Goal: Task Accomplishment & Management: Complete application form

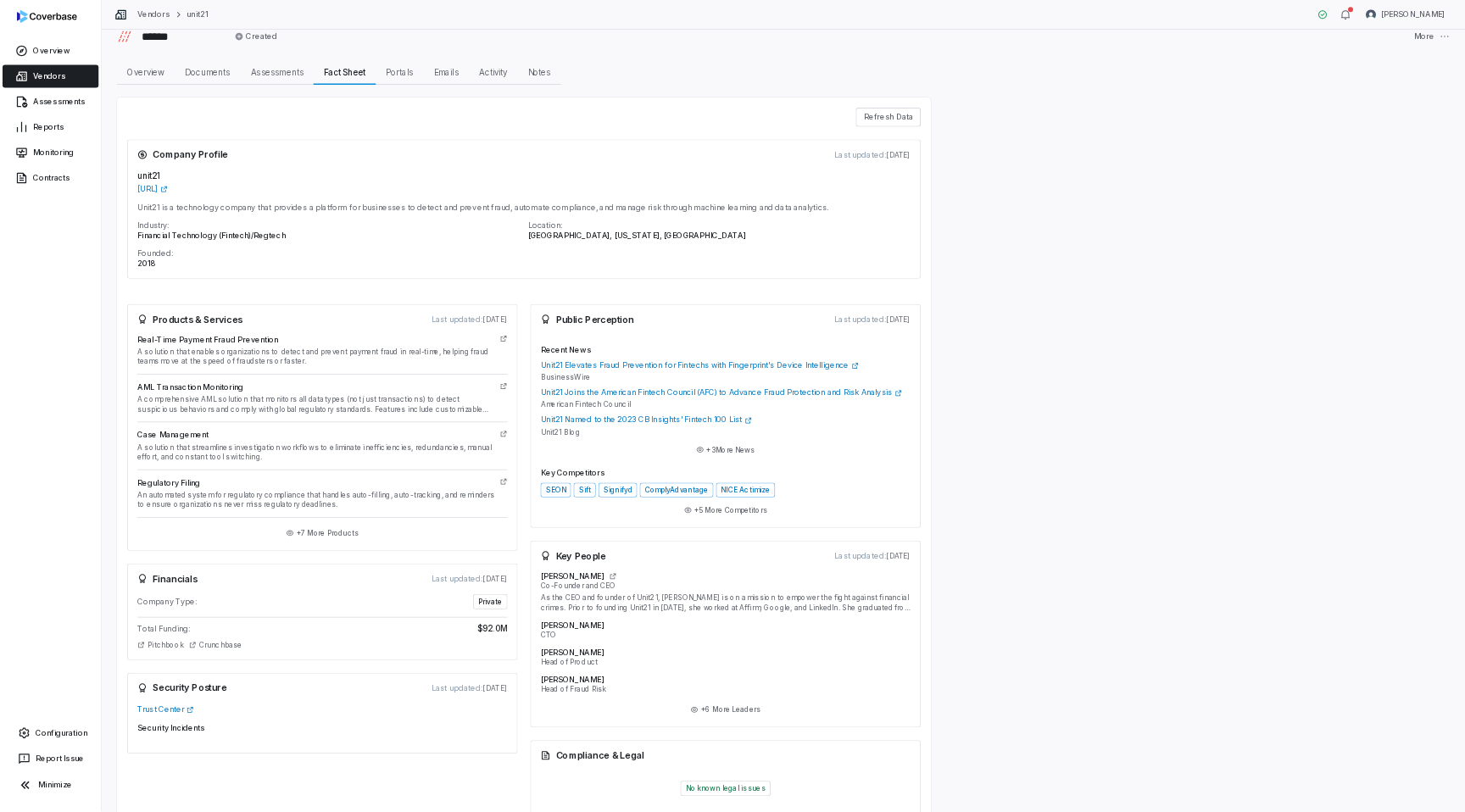
scroll to position [20, 0]
click at [51, 169] on link "Reports" at bounding box center [67, 170] width 128 height 31
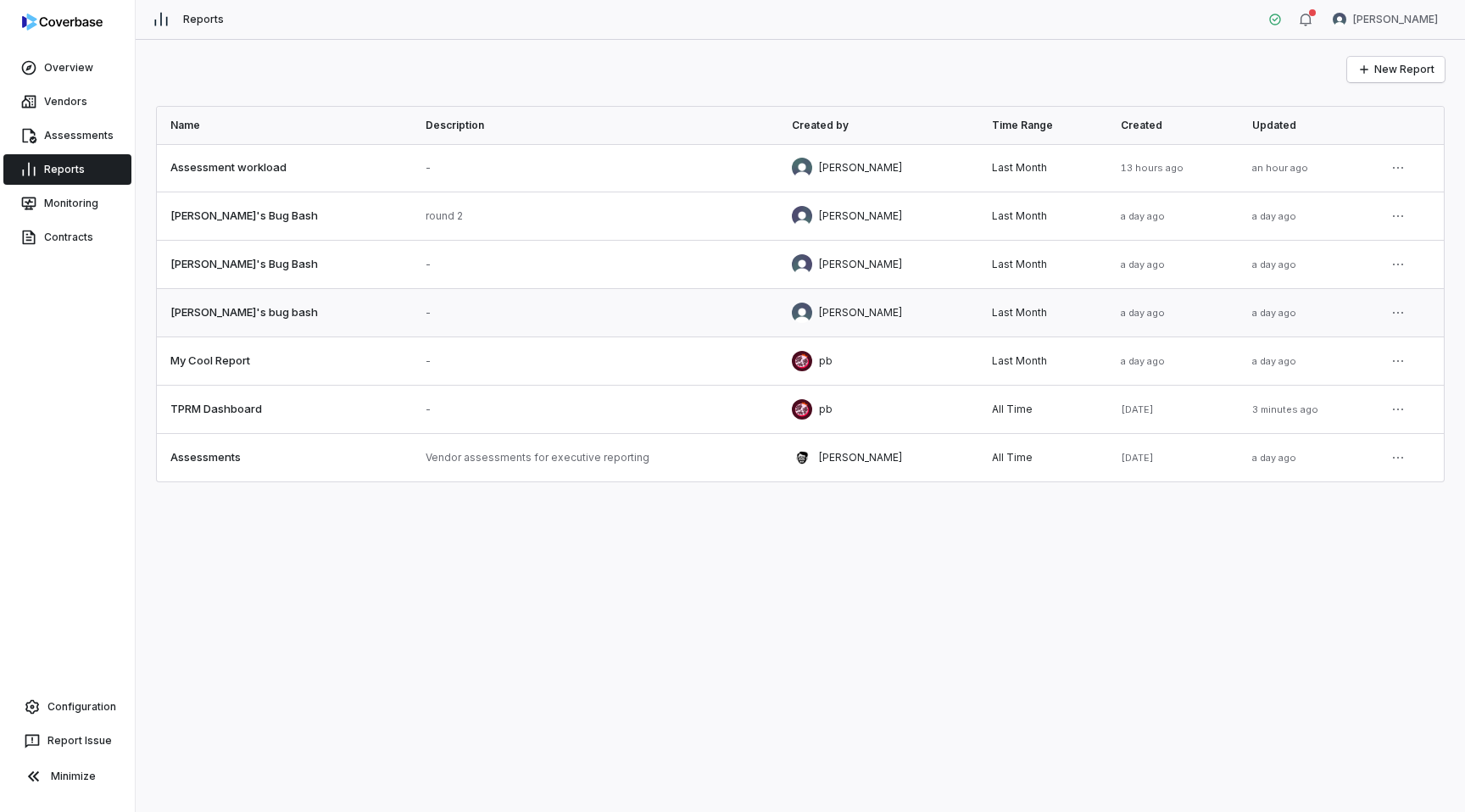
click at [238, 309] on link at bounding box center [284, 312] width 255 height 47
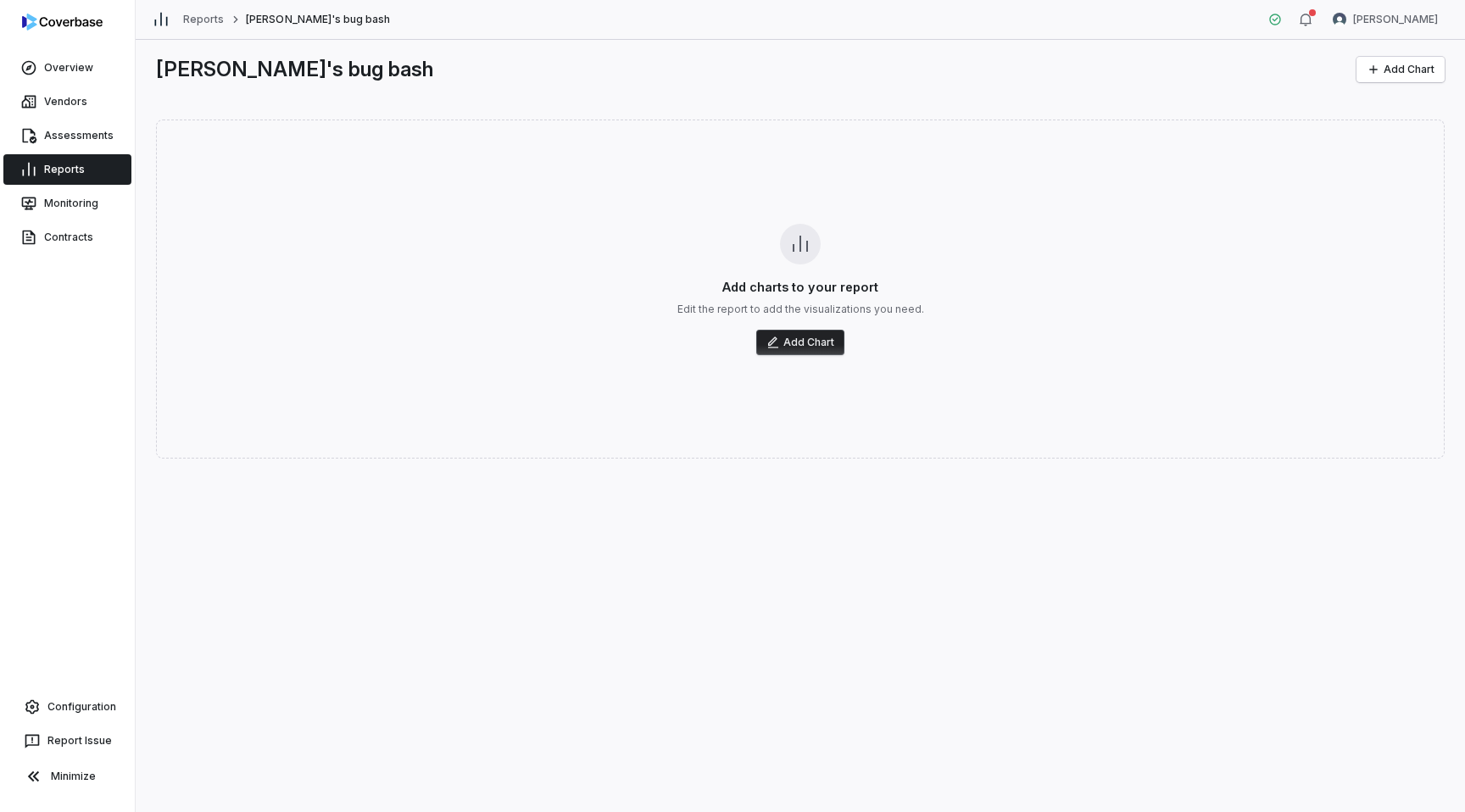
click at [803, 342] on button "Add Chart" at bounding box center [800, 342] width 88 height 25
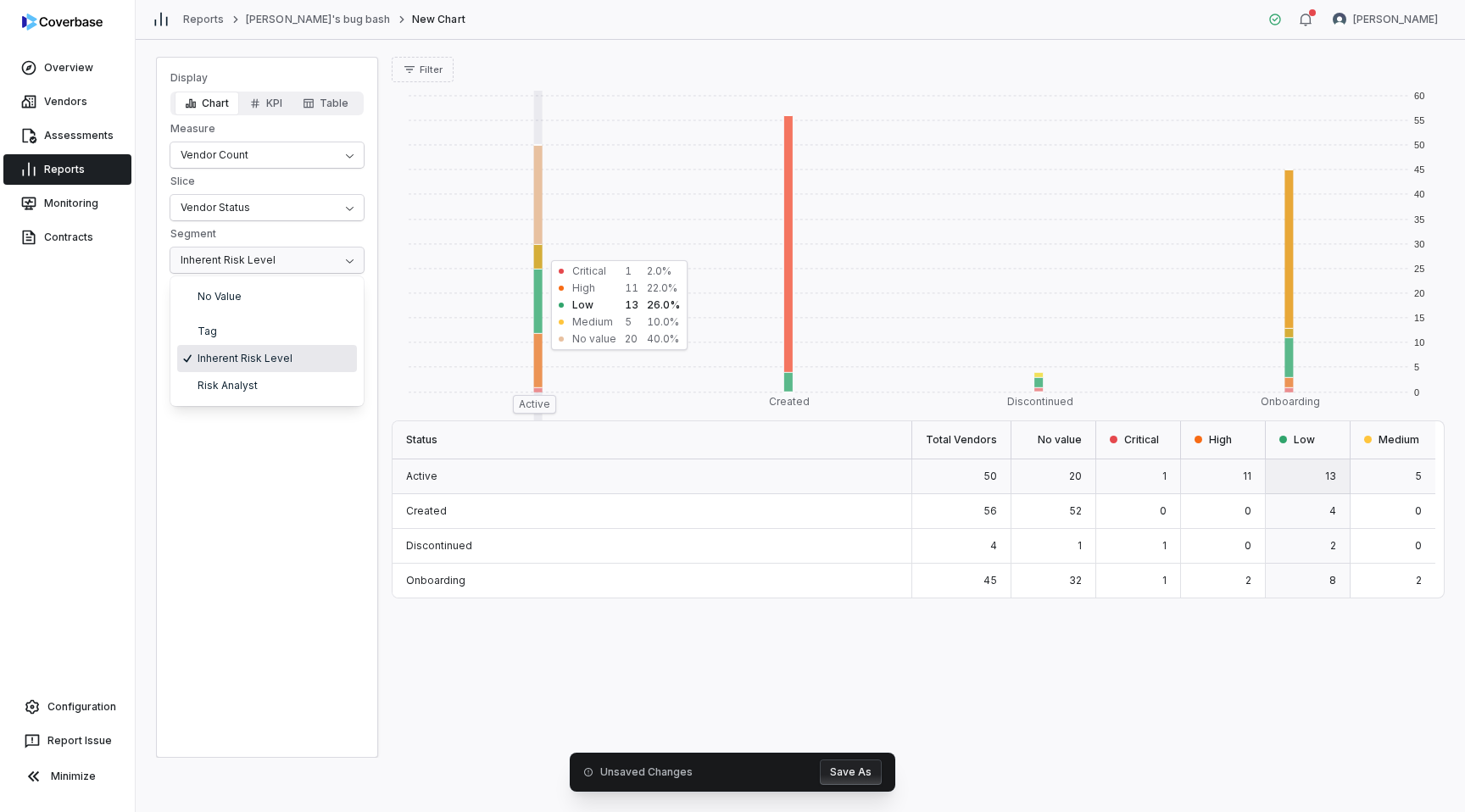
click at [215, 256] on html "Overview Vendors Assessments Reports Monitoring Contracts Configuration Report …" at bounding box center [732, 406] width 1465 height 812
click at [228, 153] on html "Overview Vendors Assessments Reports Monitoring Contracts Configuration Report …" at bounding box center [732, 406] width 1465 height 812
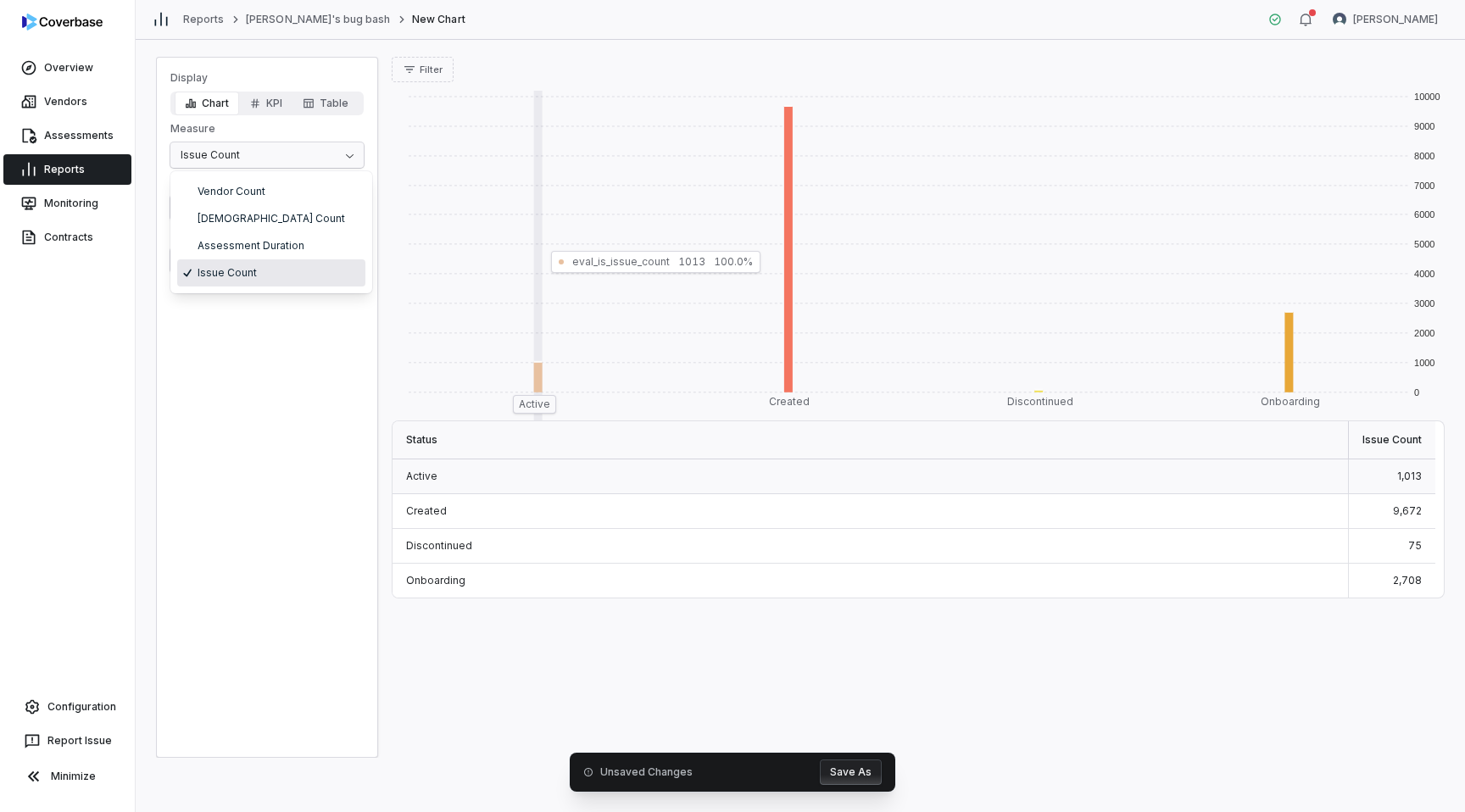
click at [218, 156] on html "Overview Vendors Assessments Reports Monitoring Contracts Configuration Report …" at bounding box center [732, 406] width 1465 height 812
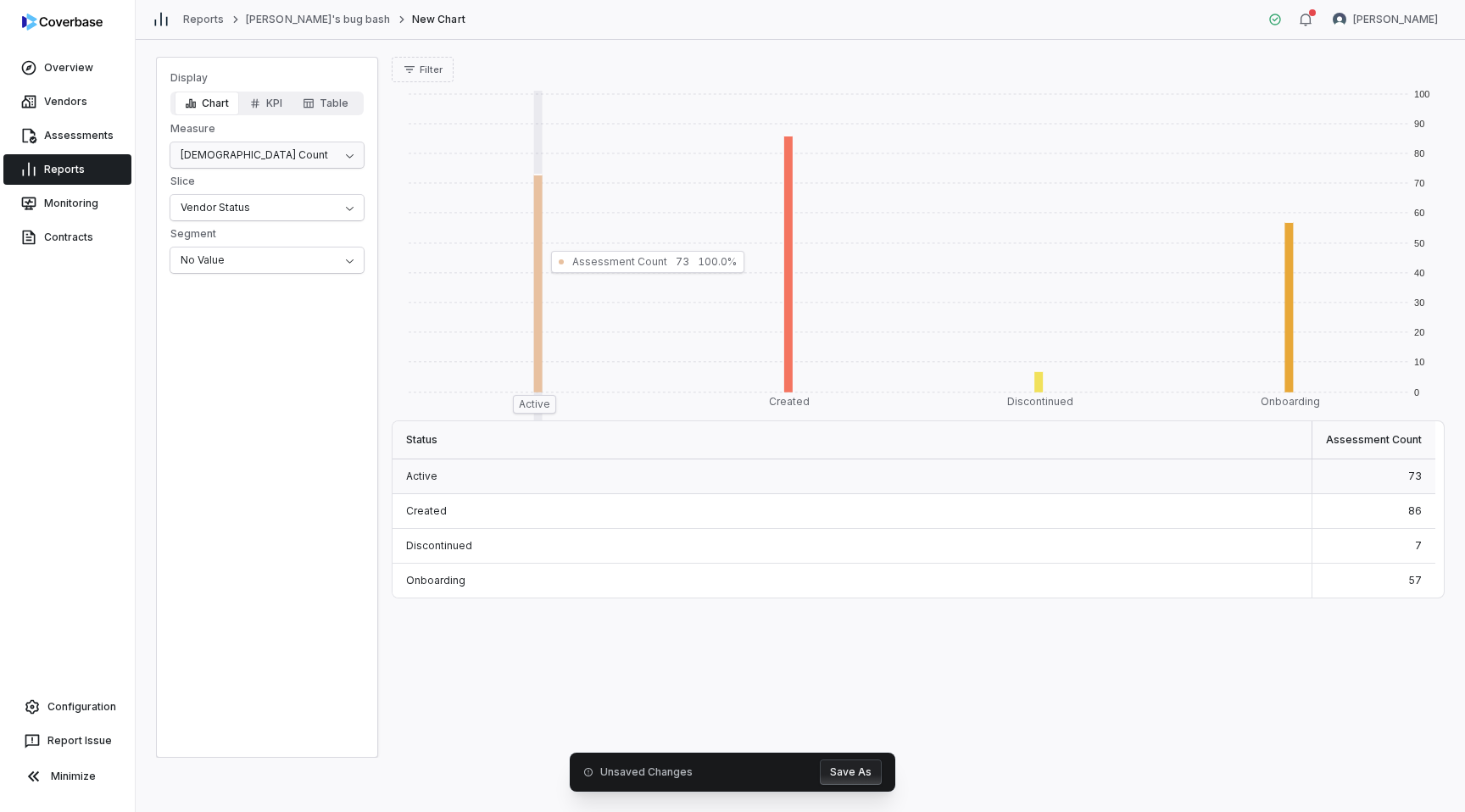
click at [229, 148] on html "Overview Vendors Assessments Reports Monitoring Contracts Configuration Report …" at bounding box center [732, 406] width 1465 height 812
click at [209, 200] on html "Overview Vendors Assessments Reports Monitoring Contracts Configuration Report …" at bounding box center [732, 406] width 1465 height 812
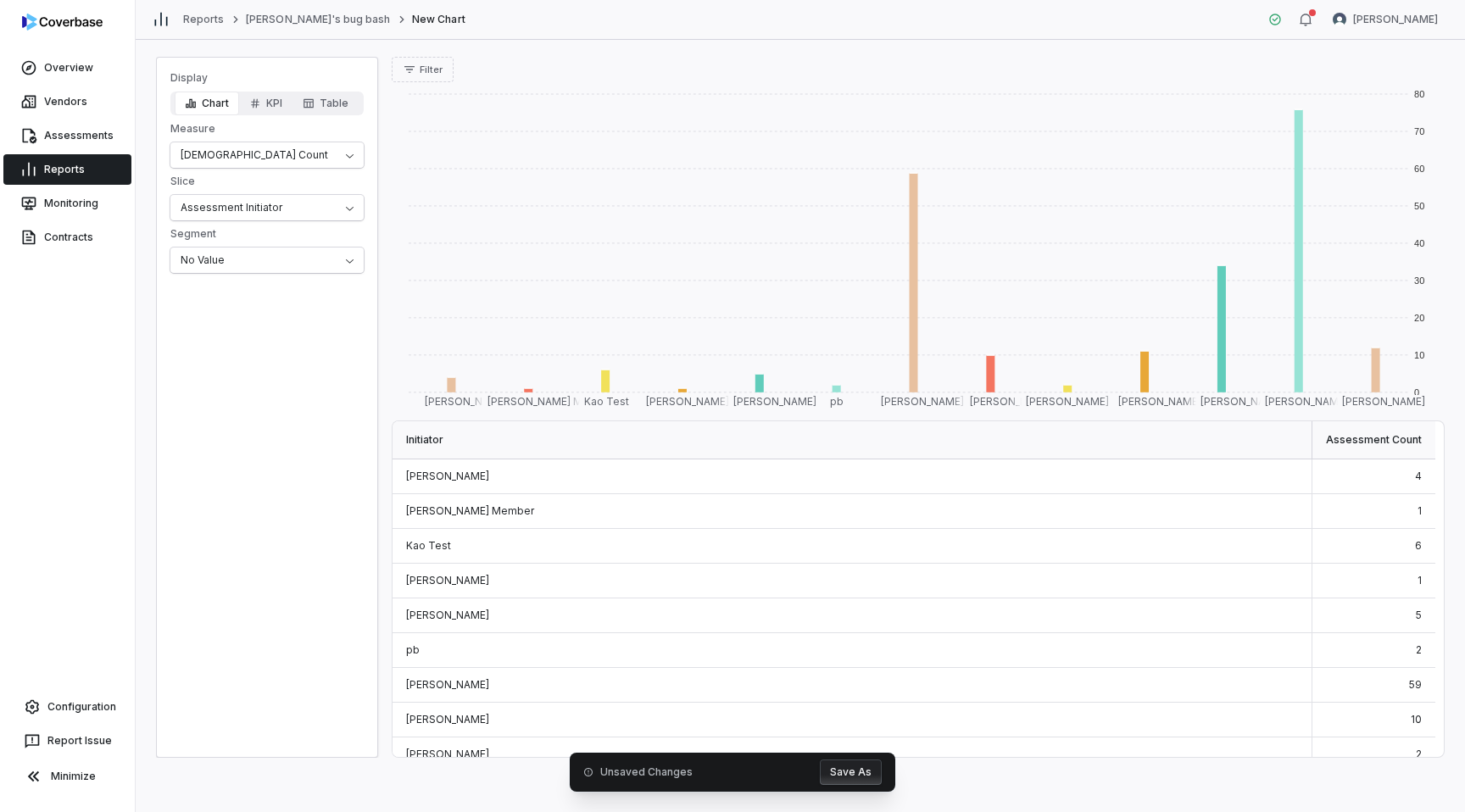
click at [1382, 440] on div "Assessment Count" at bounding box center [1373, 441] width 123 height 38
click at [52, 104] on link "Vendors" at bounding box center [67, 102] width 128 height 31
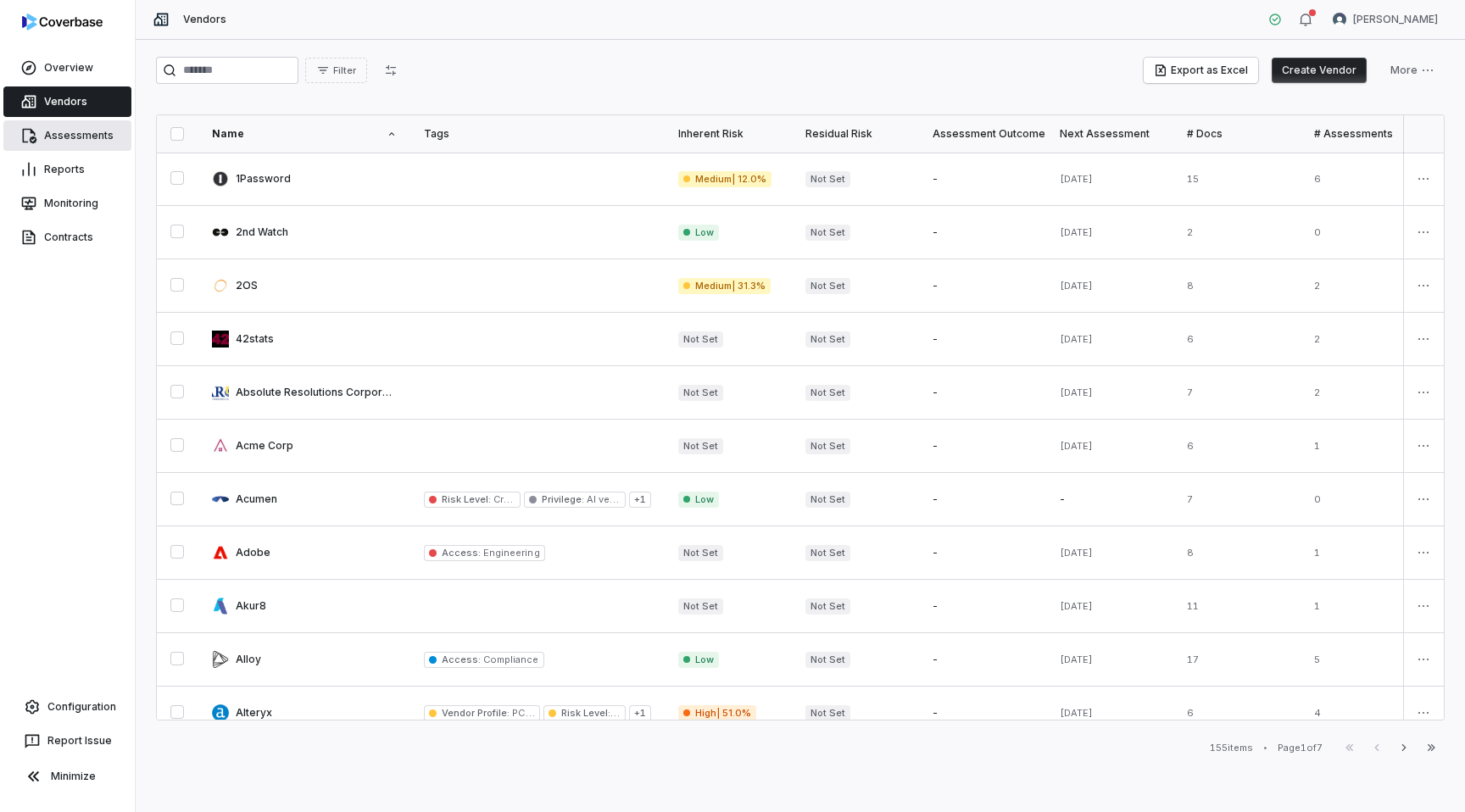
click at [67, 126] on link "Assessments" at bounding box center [67, 135] width 128 height 31
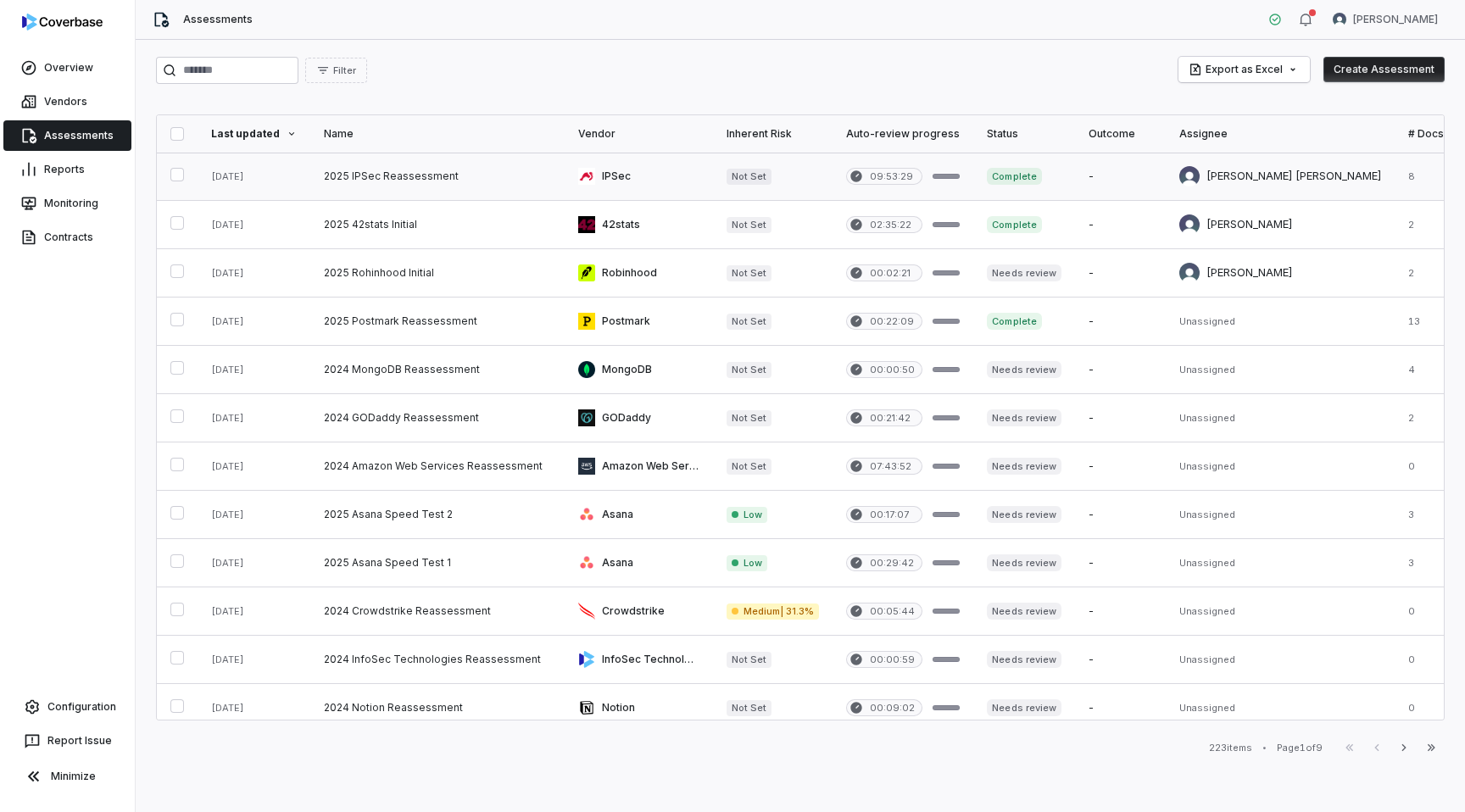
click at [425, 186] on link at bounding box center [437, 176] width 254 height 47
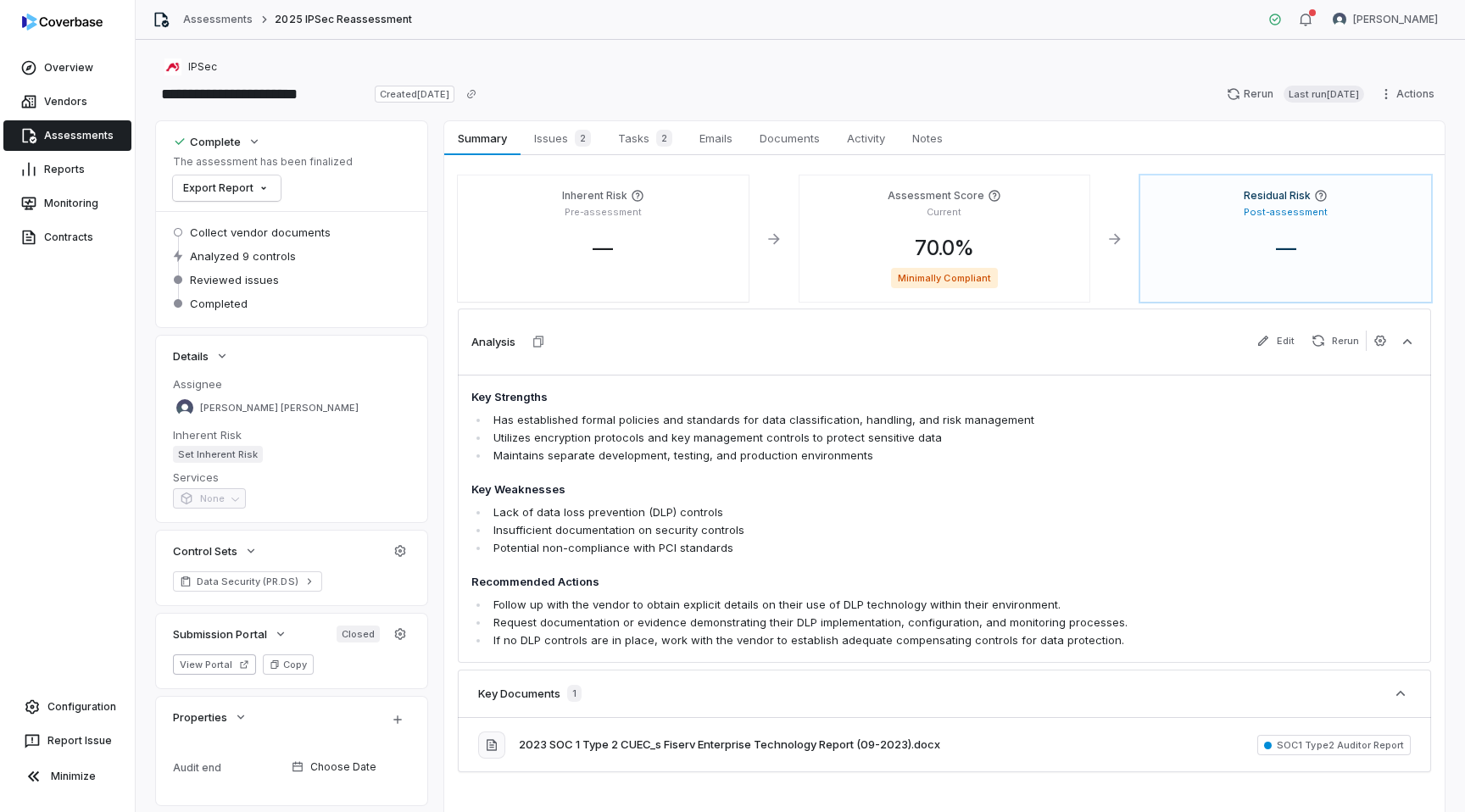
click at [66, 145] on link "Assessments" at bounding box center [67, 135] width 128 height 31
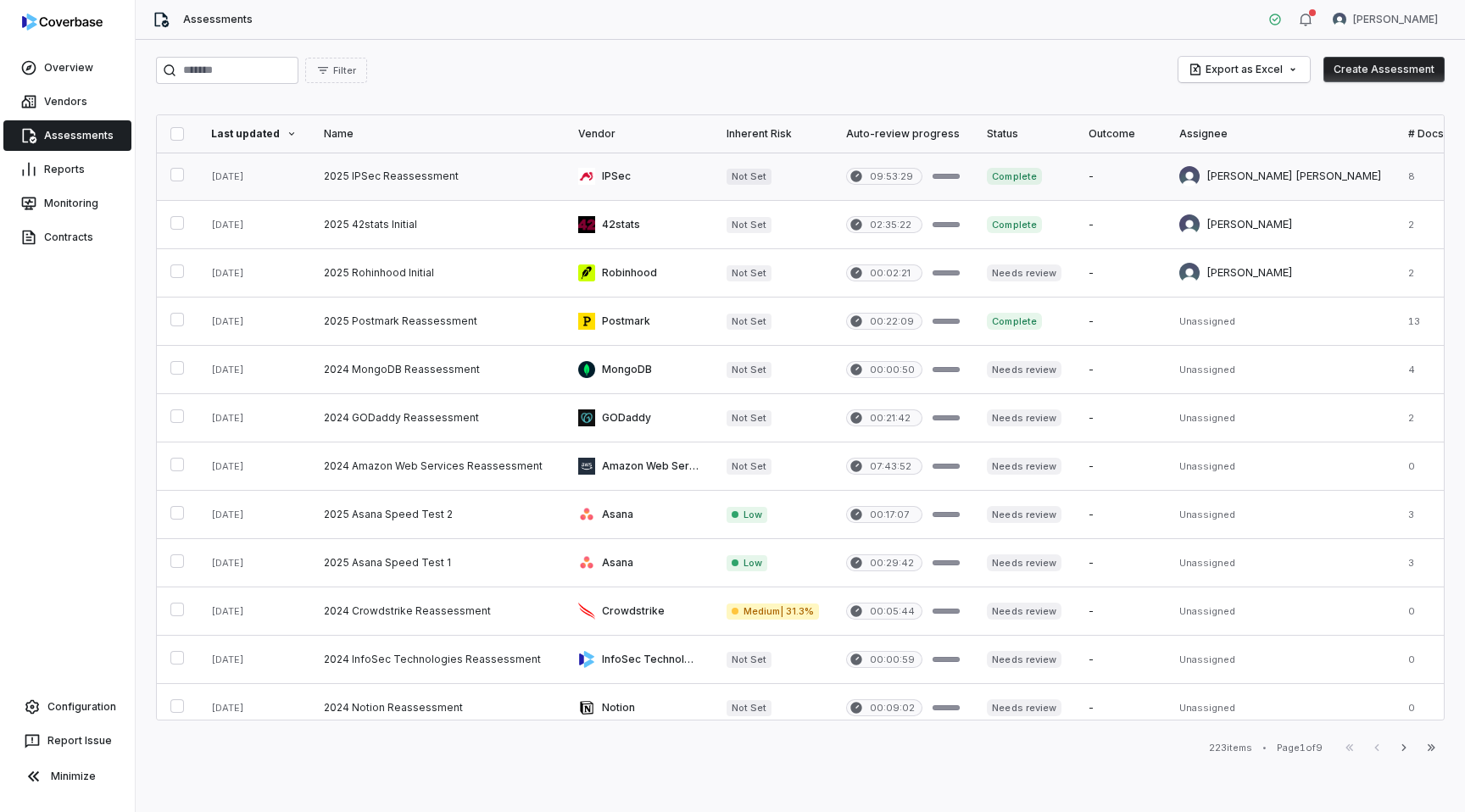
click at [1103, 187] on link at bounding box center [1121, 176] width 91 height 47
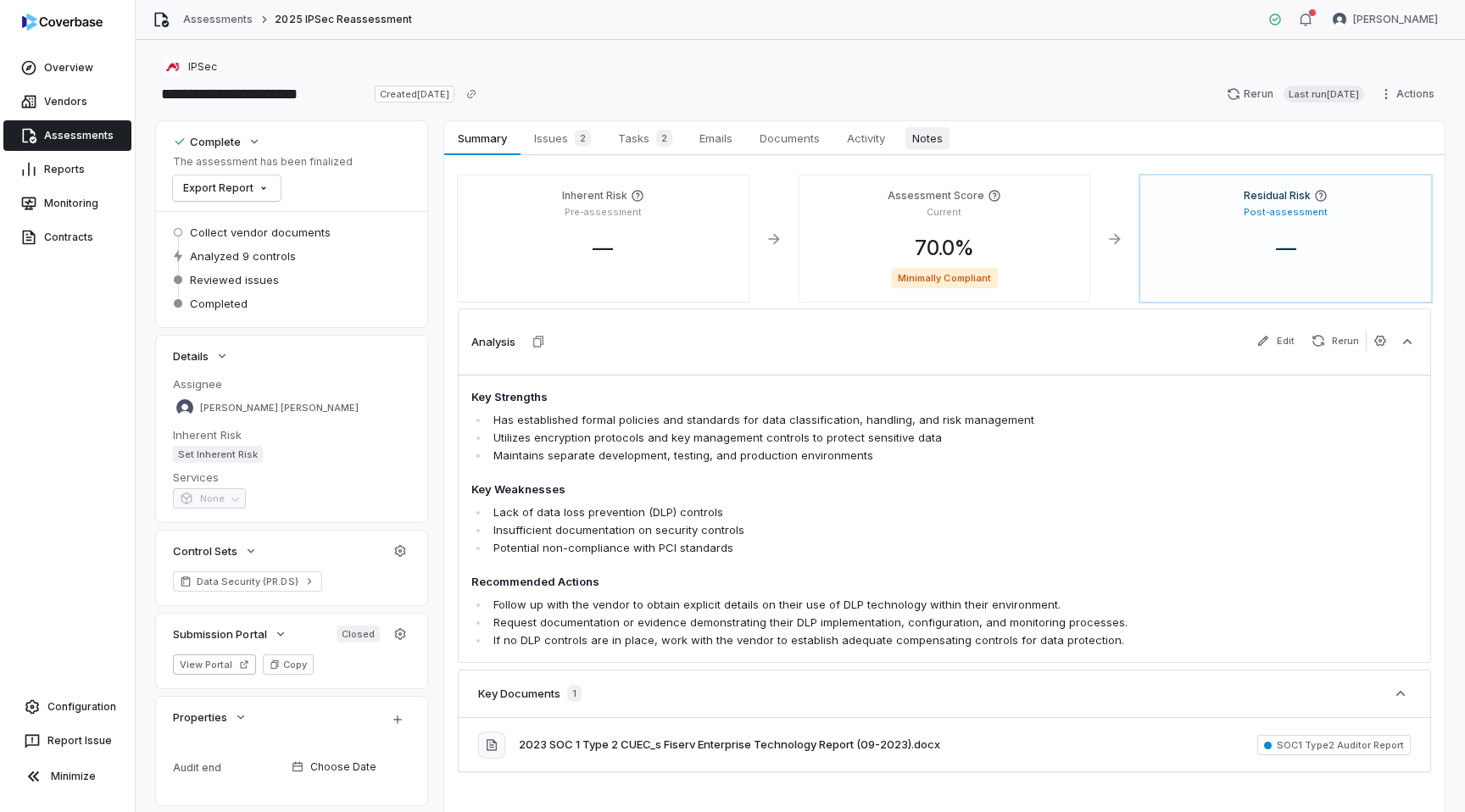
click at [935, 141] on span "Notes" at bounding box center [927, 138] width 45 height 22
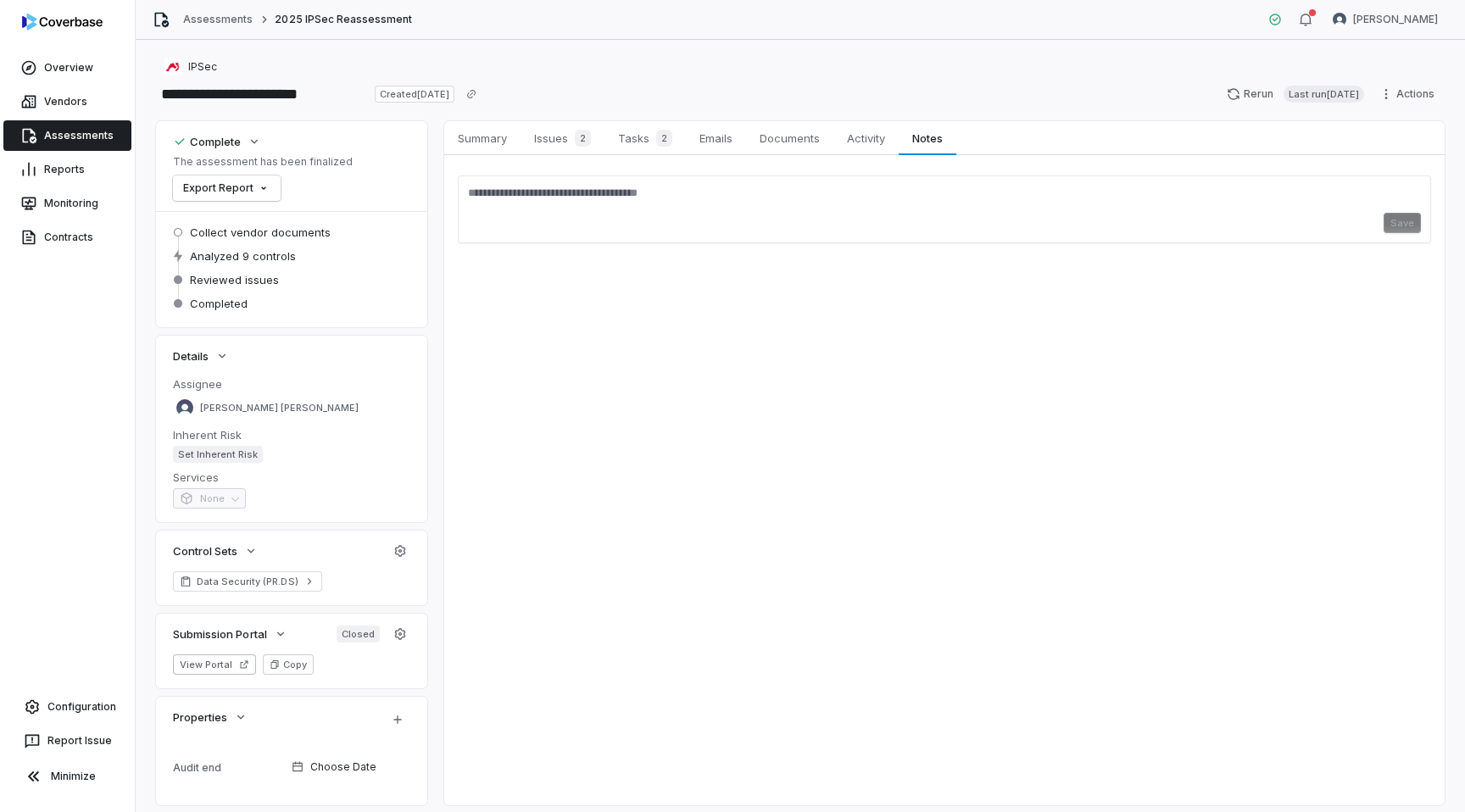
click at [67, 129] on link "Assessments" at bounding box center [67, 135] width 128 height 31
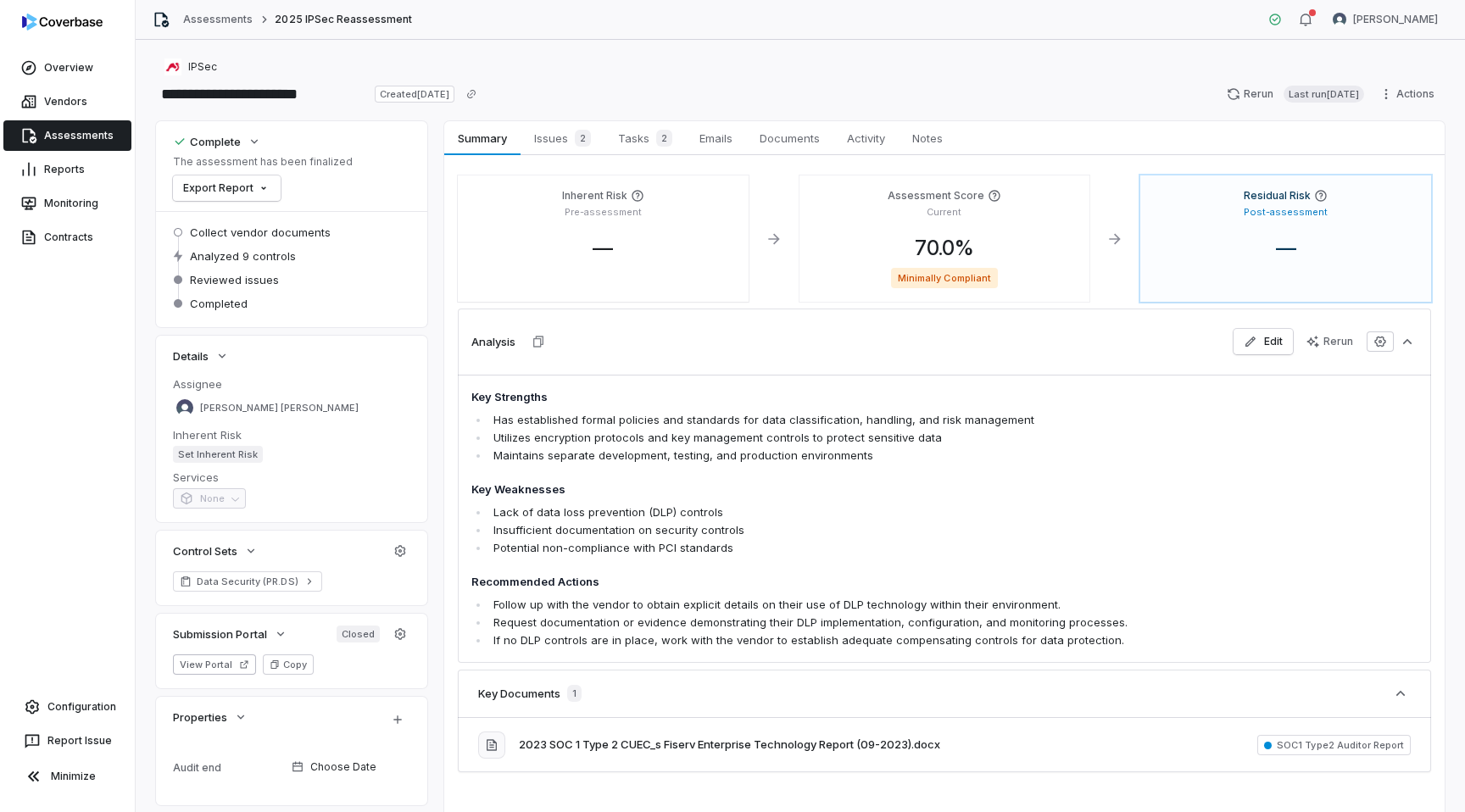
click at [91, 133] on link "Assessments" at bounding box center [67, 135] width 128 height 31
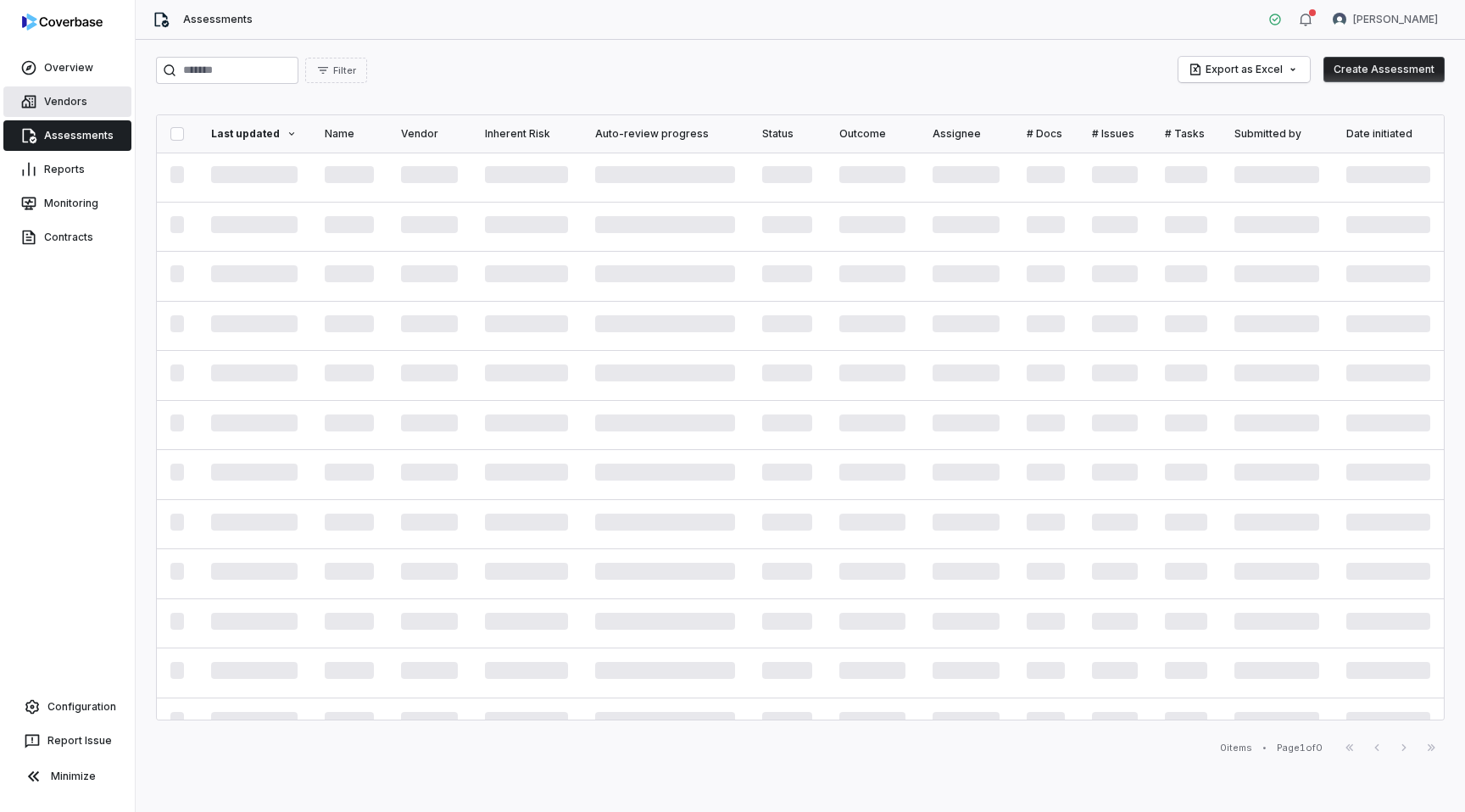
click at [40, 104] on link "Vendors" at bounding box center [67, 102] width 128 height 31
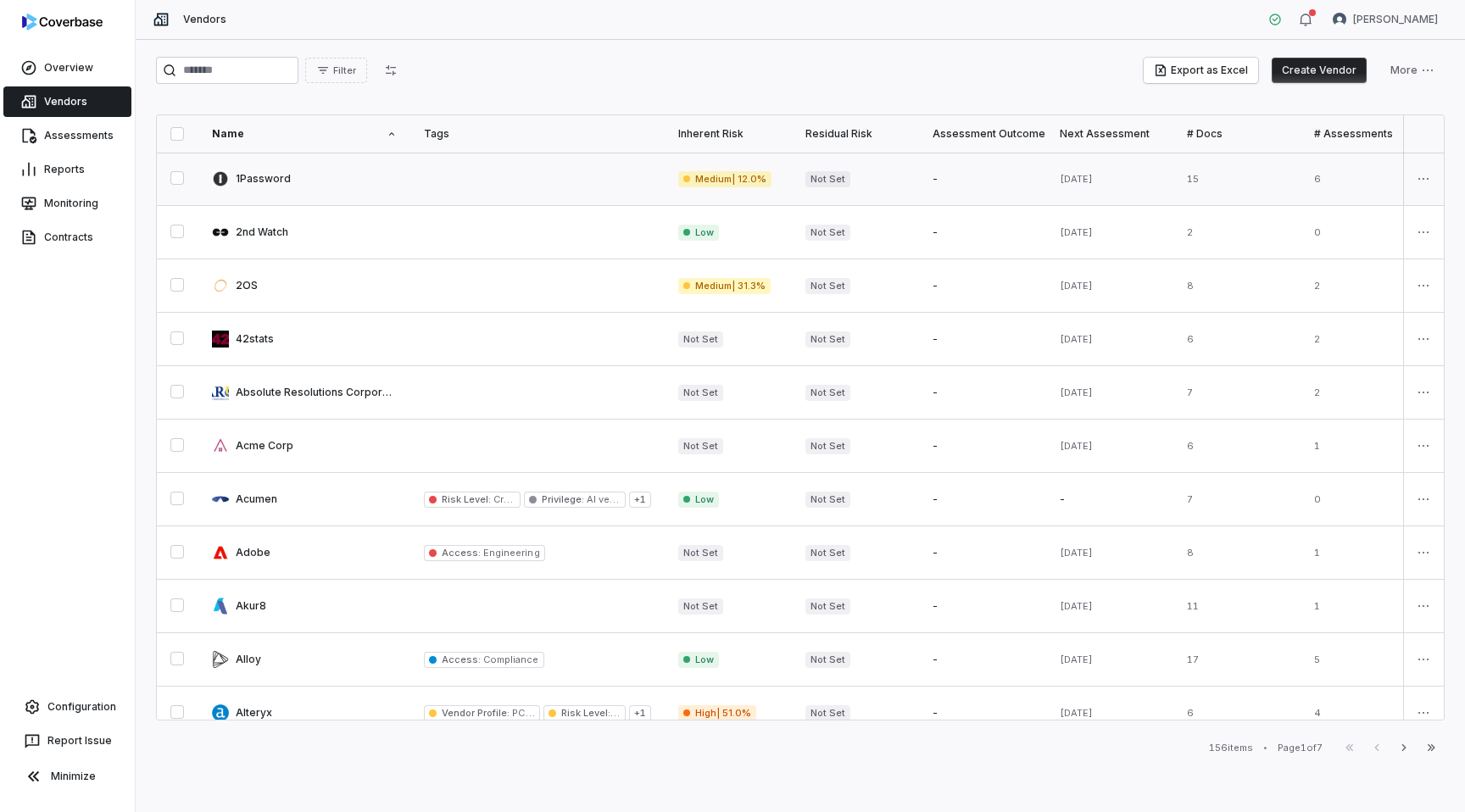
click at [347, 180] on link at bounding box center [304, 179] width 212 height 53
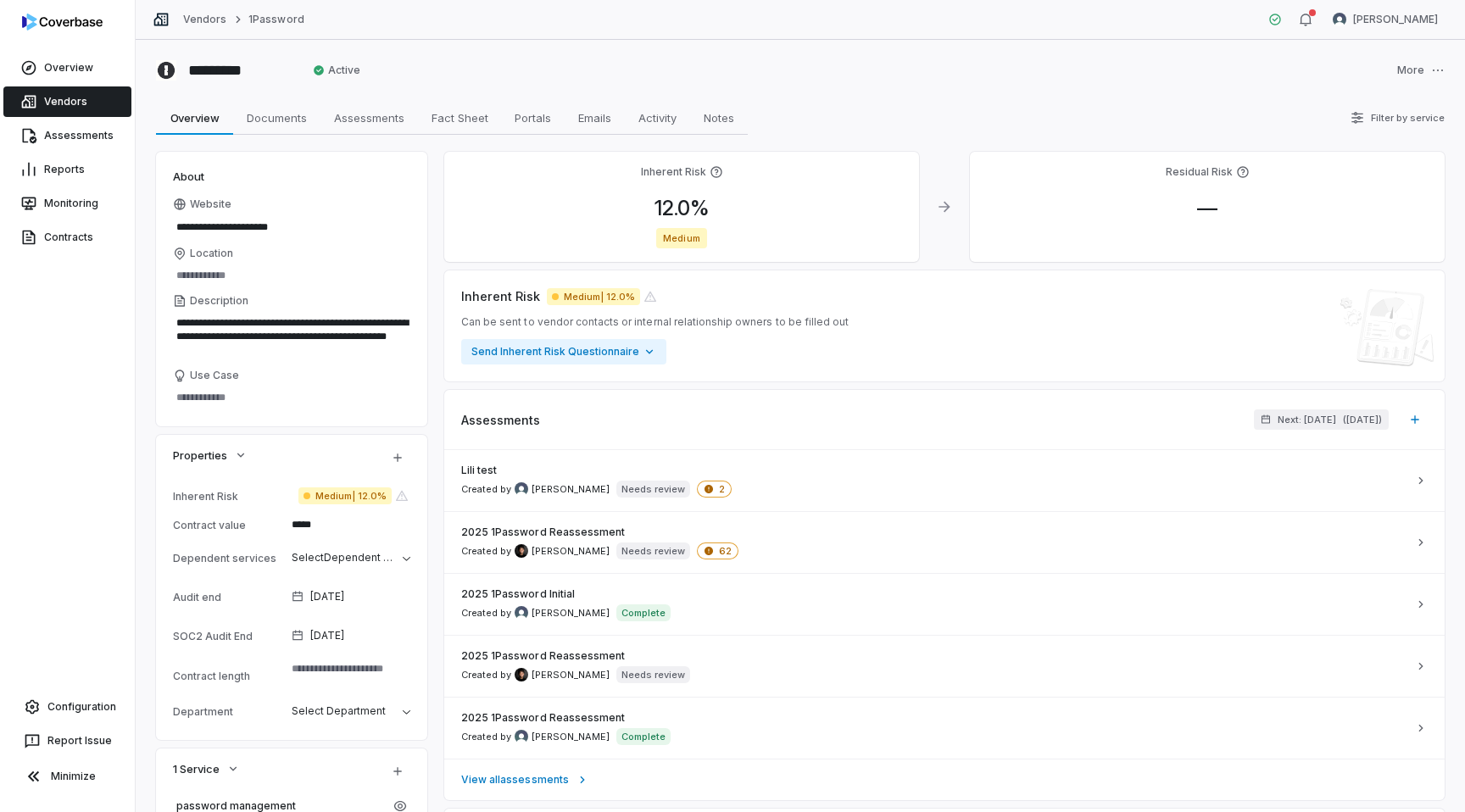
click at [71, 99] on link "Vendors" at bounding box center [67, 102] width 128 height 31
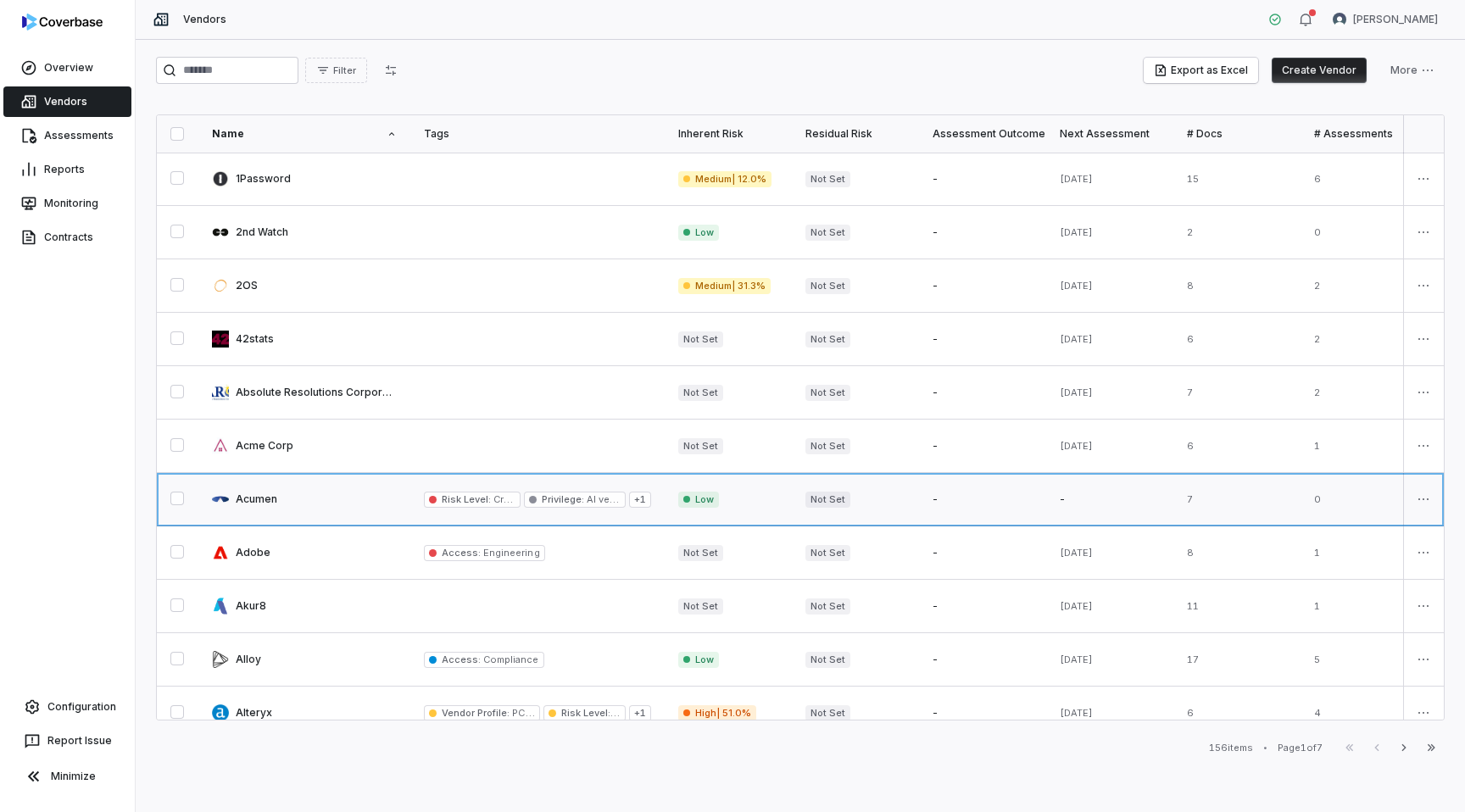
click at [298, 499] on link at bounding box center [304, 500] width 212 height 53
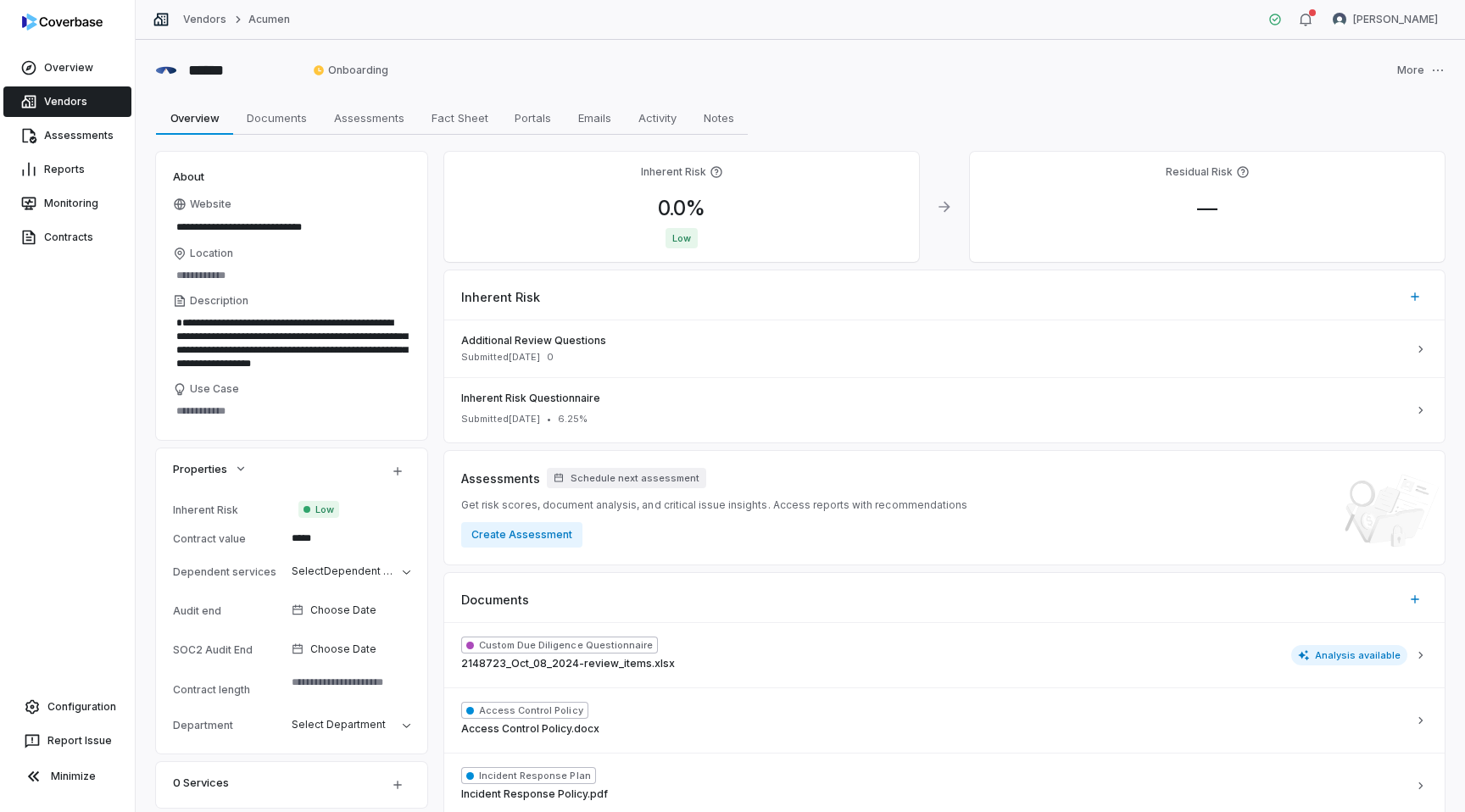
click at [77, 96] on link "Vendors" at bounding box center [67, 102] width 128 height 31
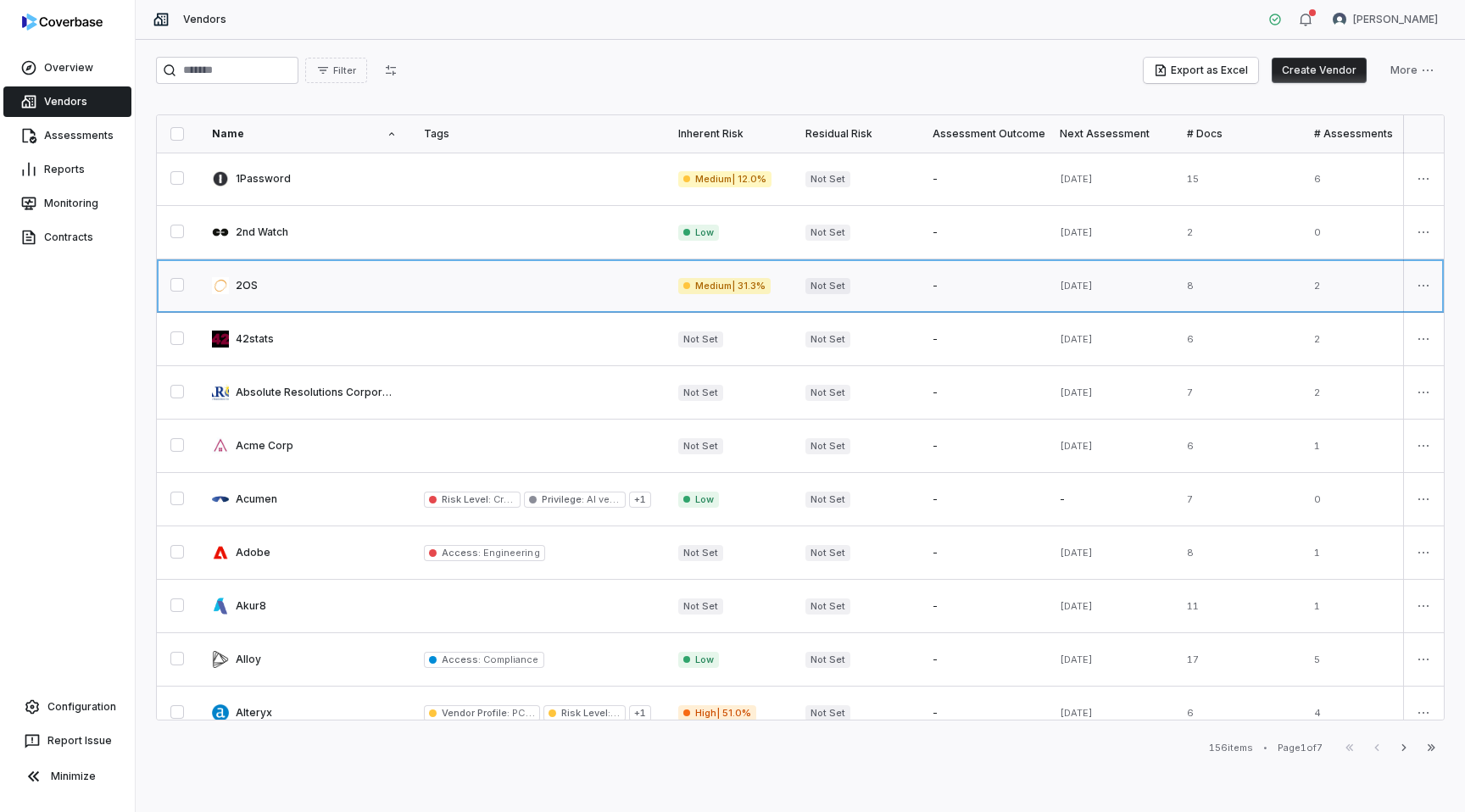
click at [322, 291] on link at bounding box center [304, 285] width 212 height 53
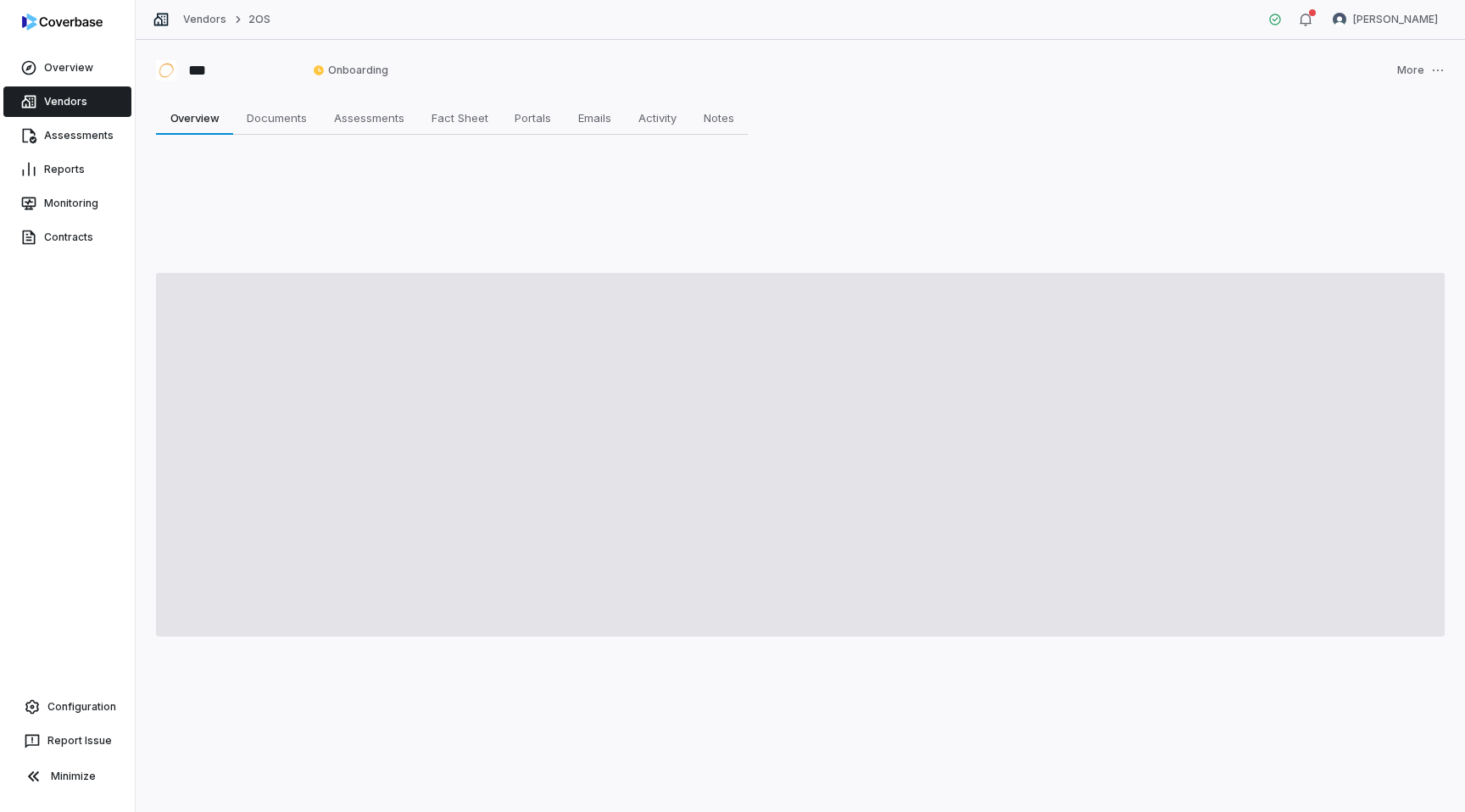
type textarea "*"
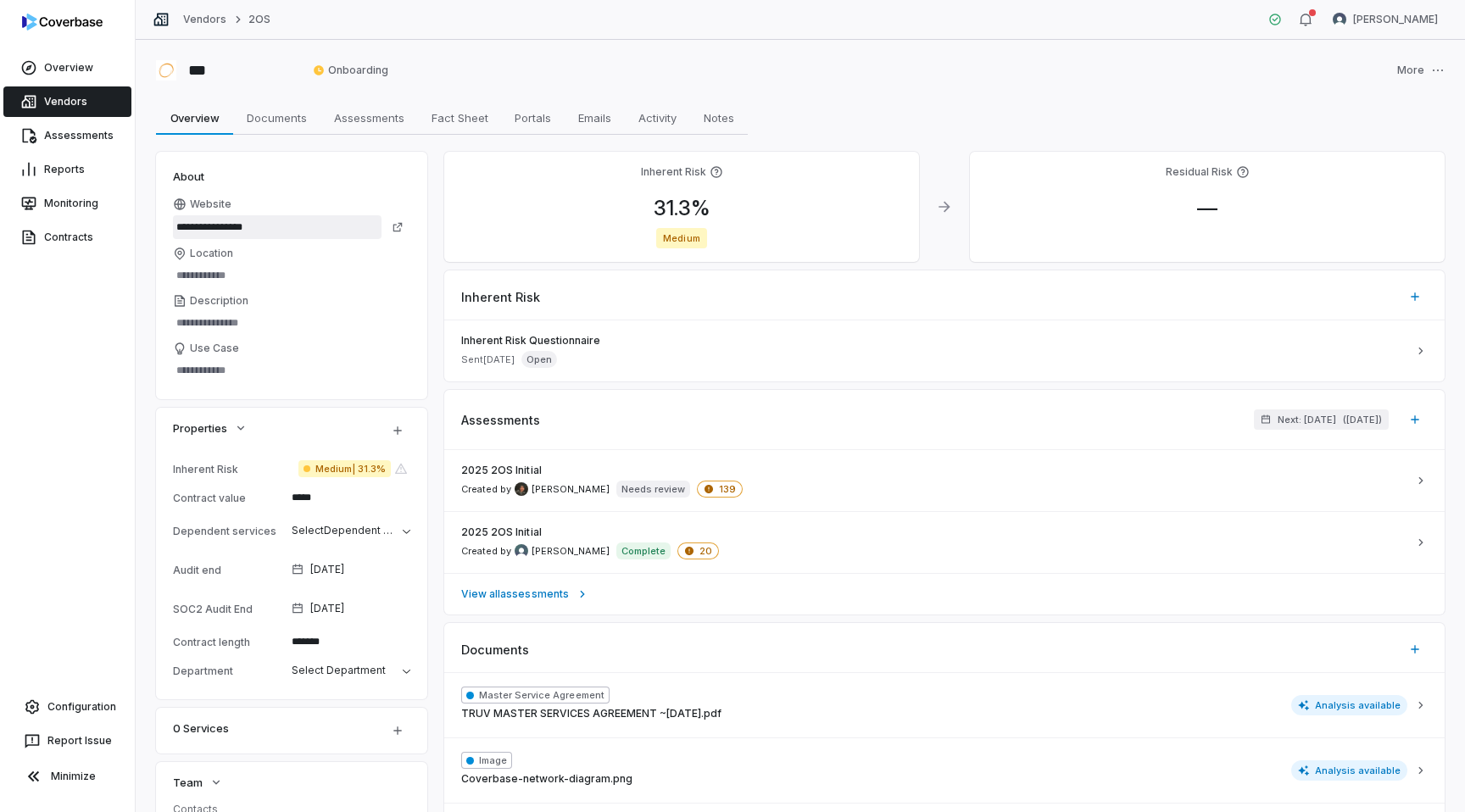
click at [314, 221] on input "**********" at bounding box center [276, 227] width 208 height 24
click at [145, 169] on div "*** Onboarding More Overview Overview Documents Documents Assessments Assessmen…" at bounding box center [800, 426] width 1330 height 772
click at [199, 116] on span "Overview" at bounding box center [194, 118] width 63 height 22
type textarea "*"
click at [95, 86] on link "Vendors" at bounding box center [67, 102] width 128 height 31
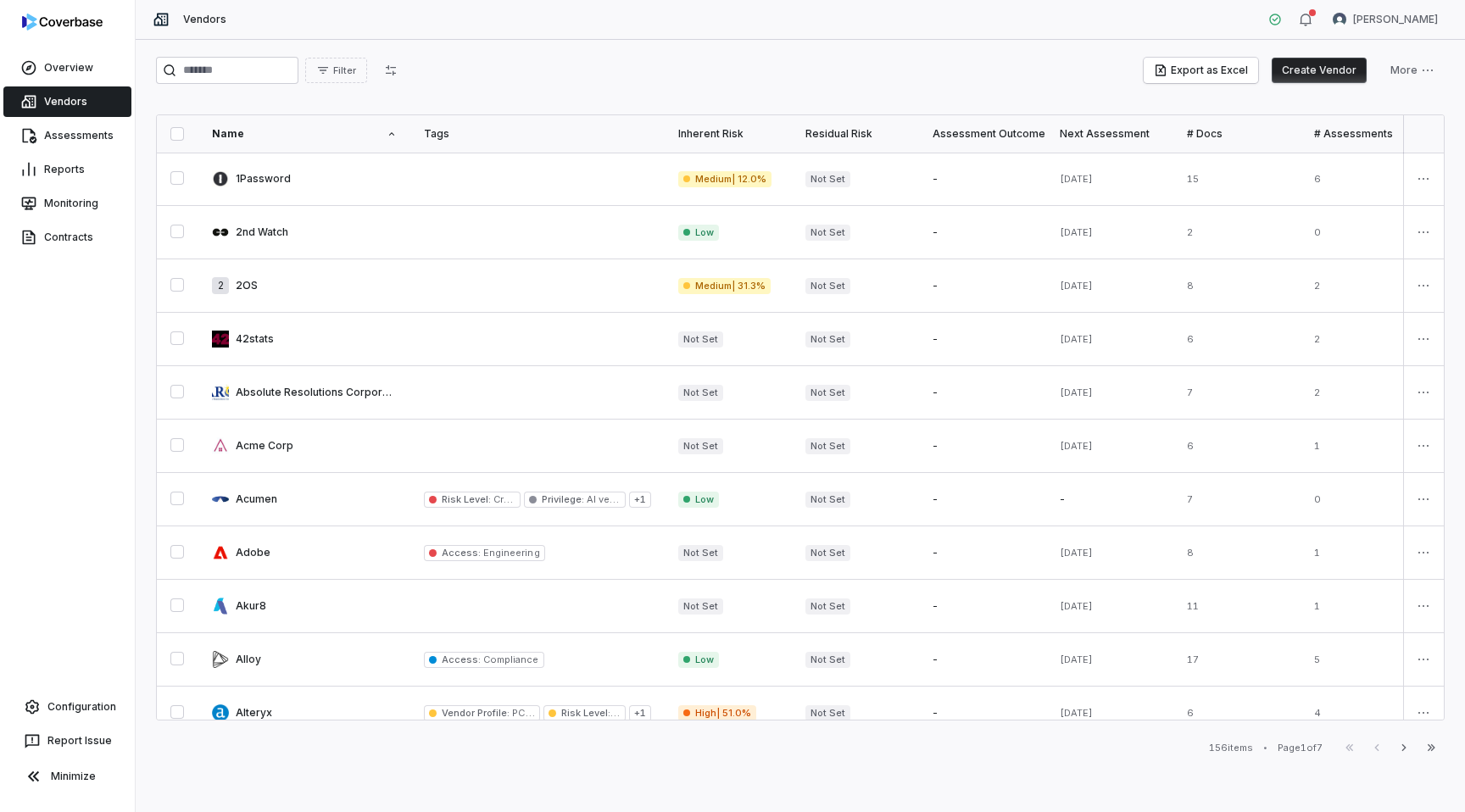
click at [1345, 72] on button "Create Vendor" at bounding box center [1319, 70] width 95 height 25
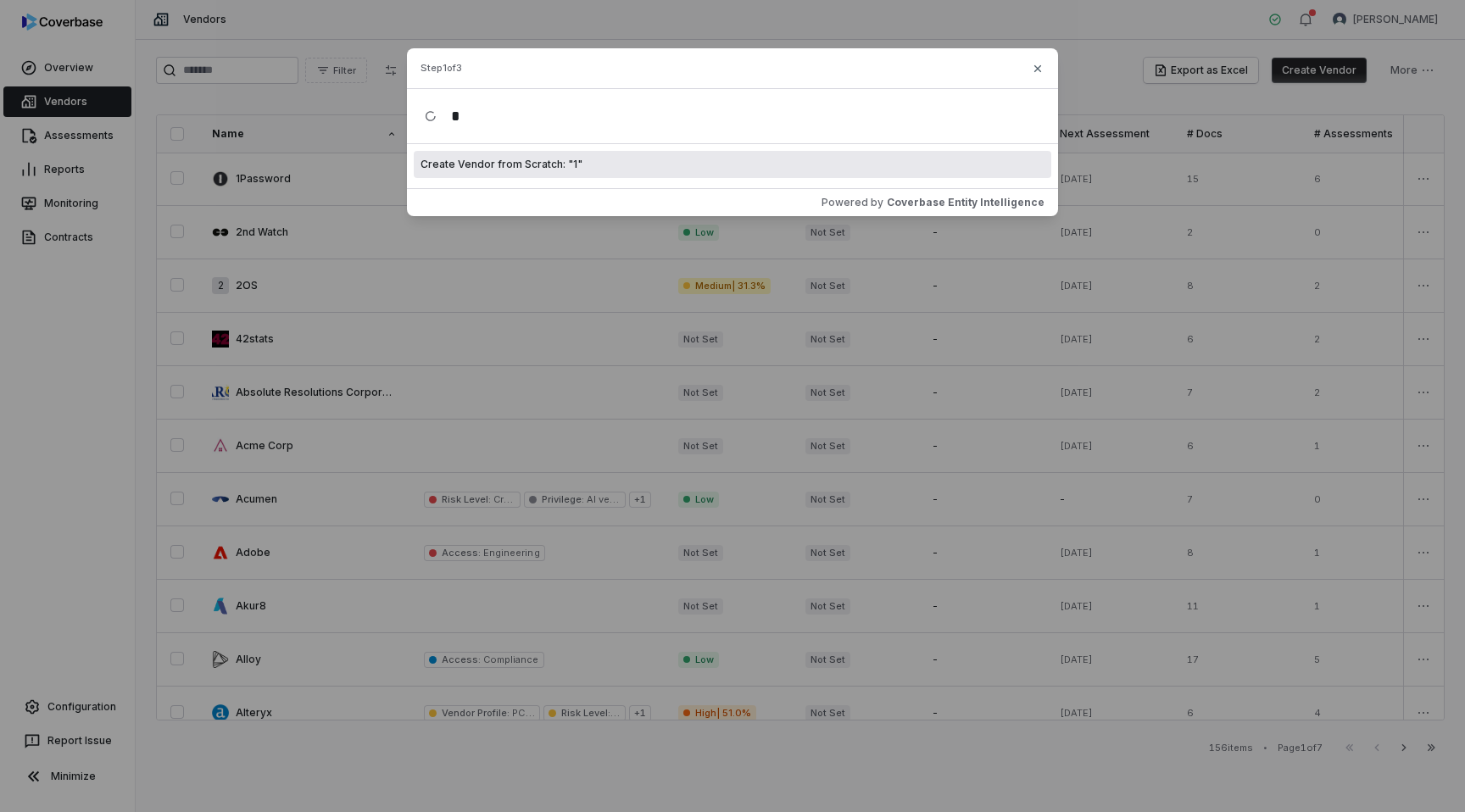
type input "*"
click at [574, 172] on div "Create Vendor from Scratch: " 1 "" at bounding box center [732, 164] width 638 height 27
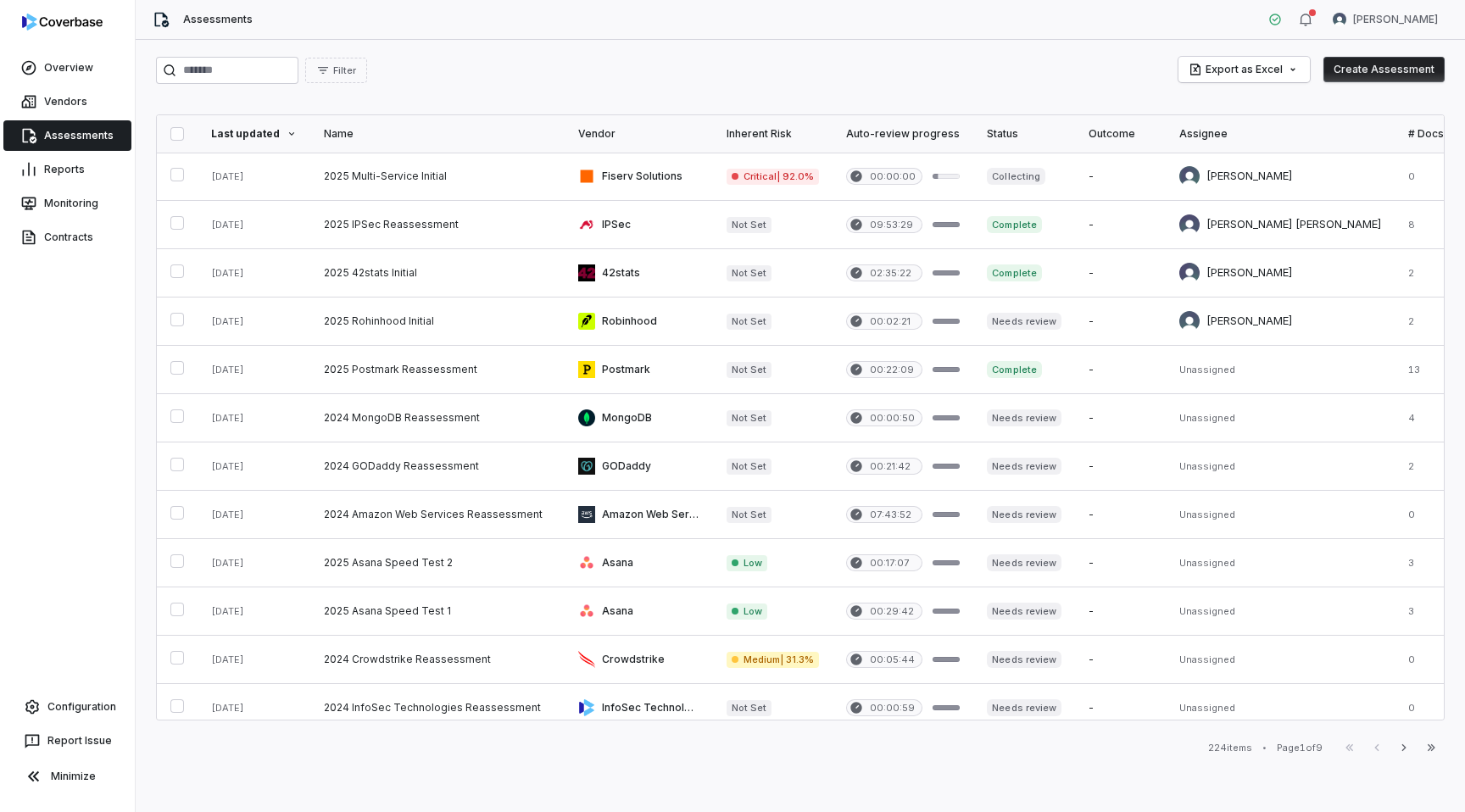
click at [66, 119] on div "Assessments" at bounding box center [67, 135] width 135 height 34
click at [46, 93] on link "Vendors" at bounding box center [67, 102] width 128 height 31
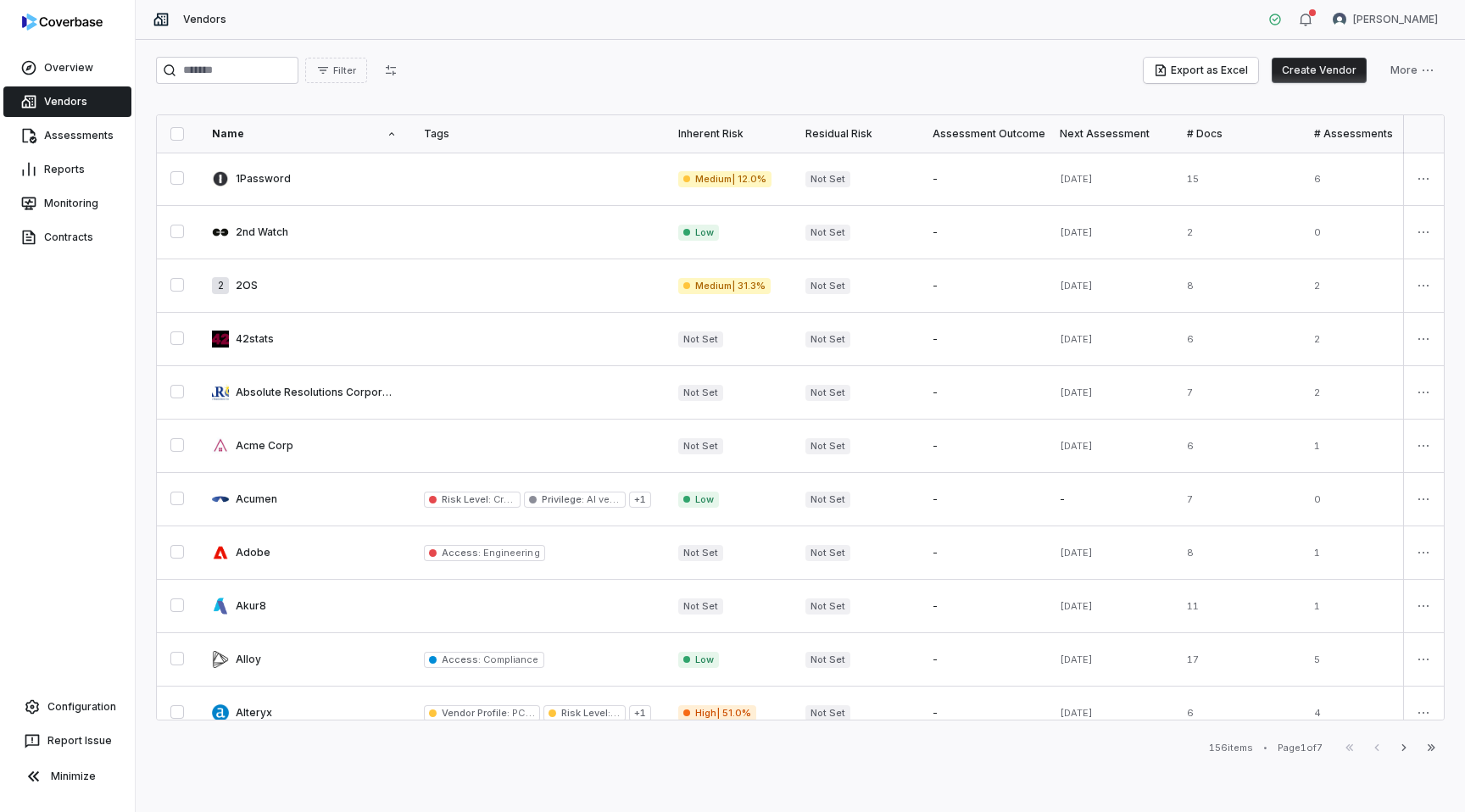
click at [1323, 58] on button "Create Vendor" at bounding box center [1319, 70] width 95 height 25
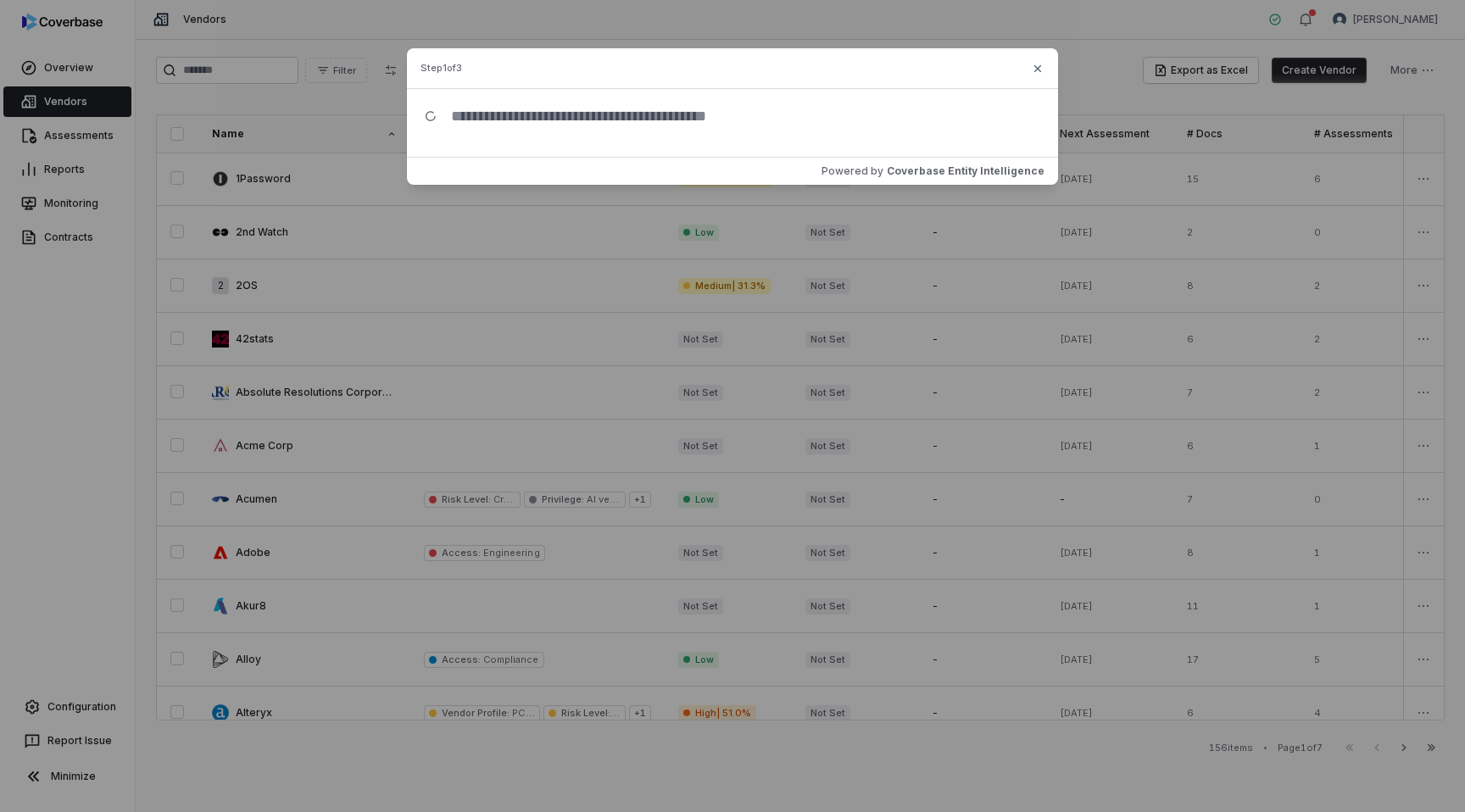
click at [650, 124] on input "text" at bounding box center [739, 116] width 603 height 54
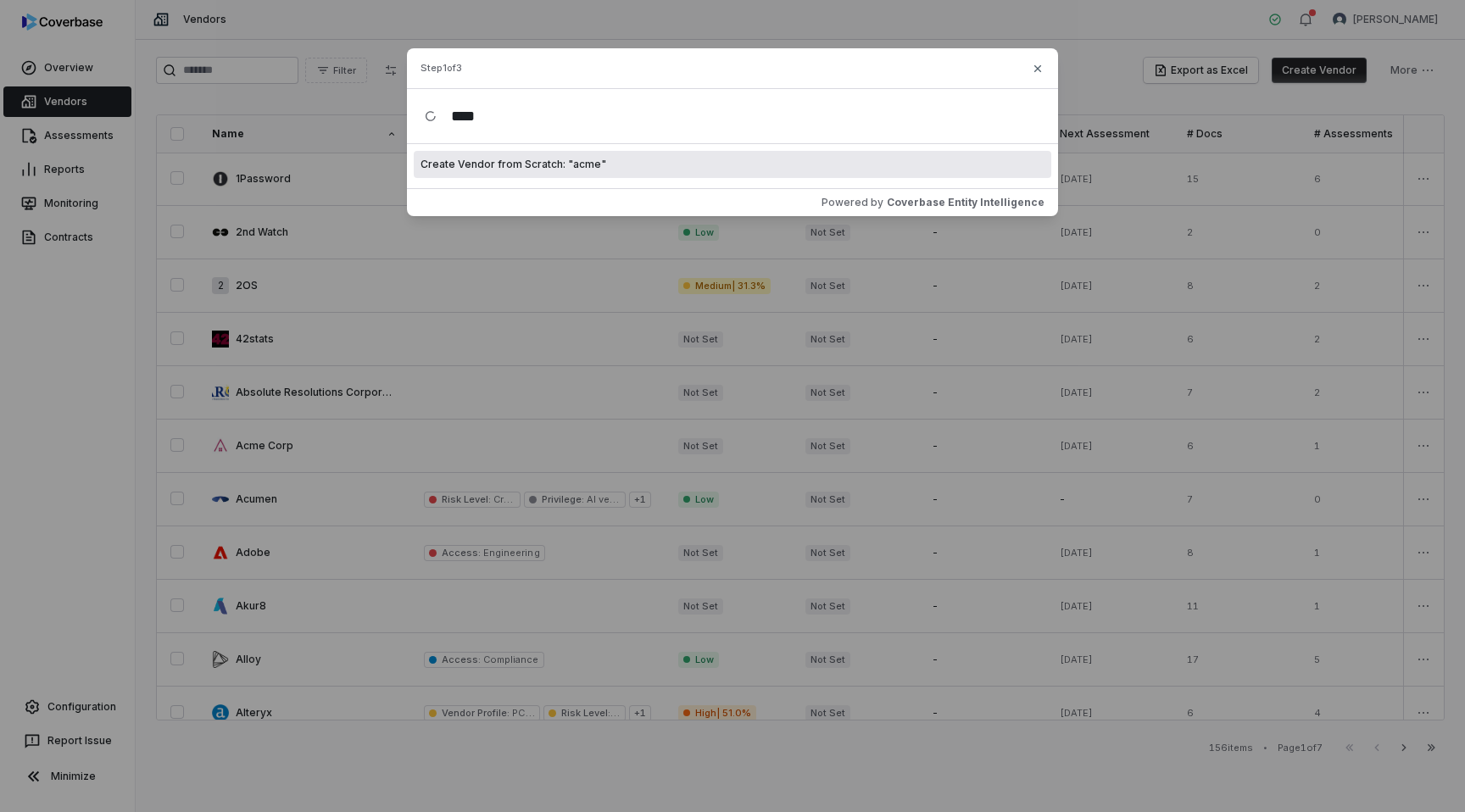
type input "****"
click at [574, 162] on span "Create Vendor from Scratch: " acme "" at bounding box center [513, 164] width 185 height 14
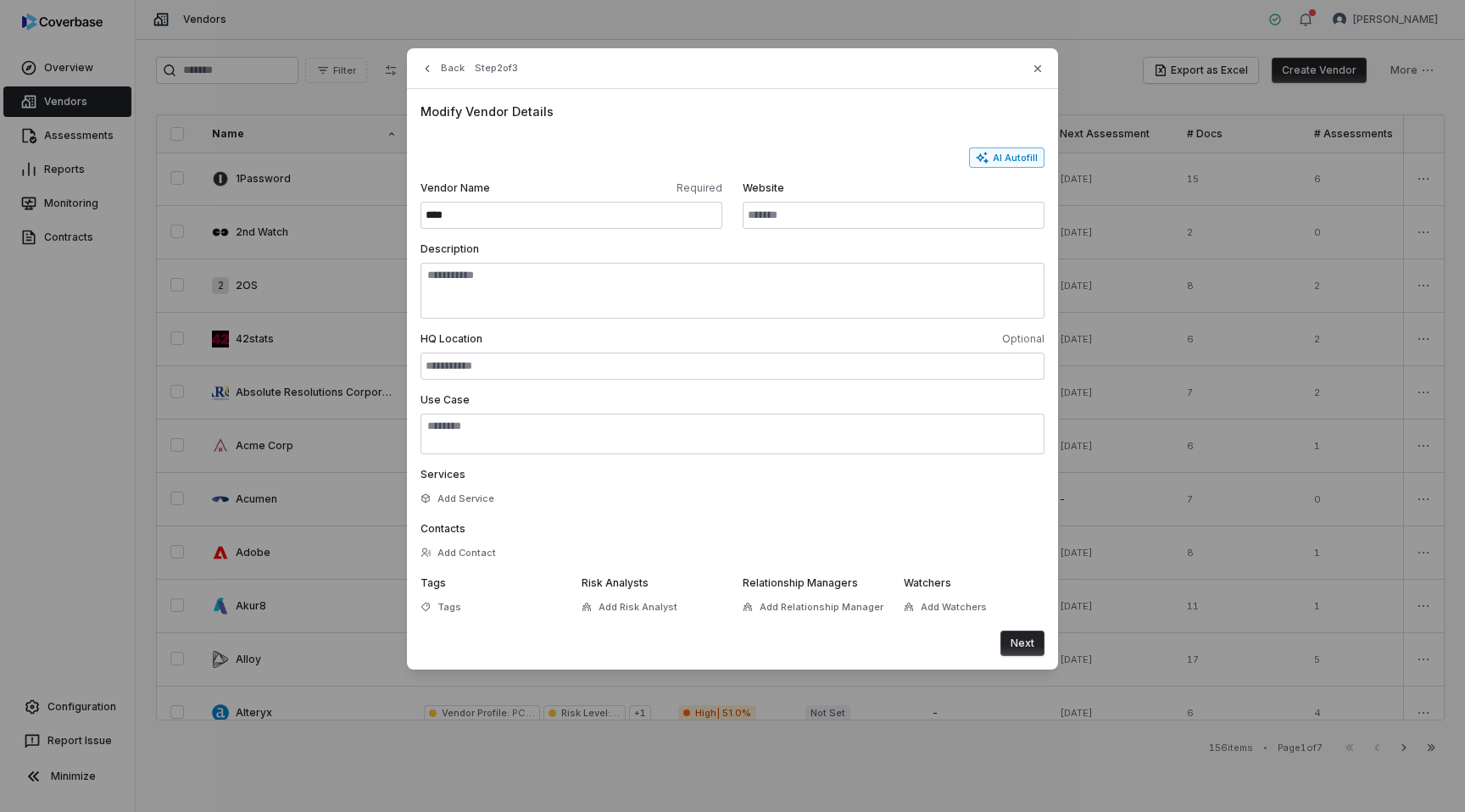
click at [1012, 153] on button "AI Autofill" at bounding box center [1006, 157] width 75 height 20
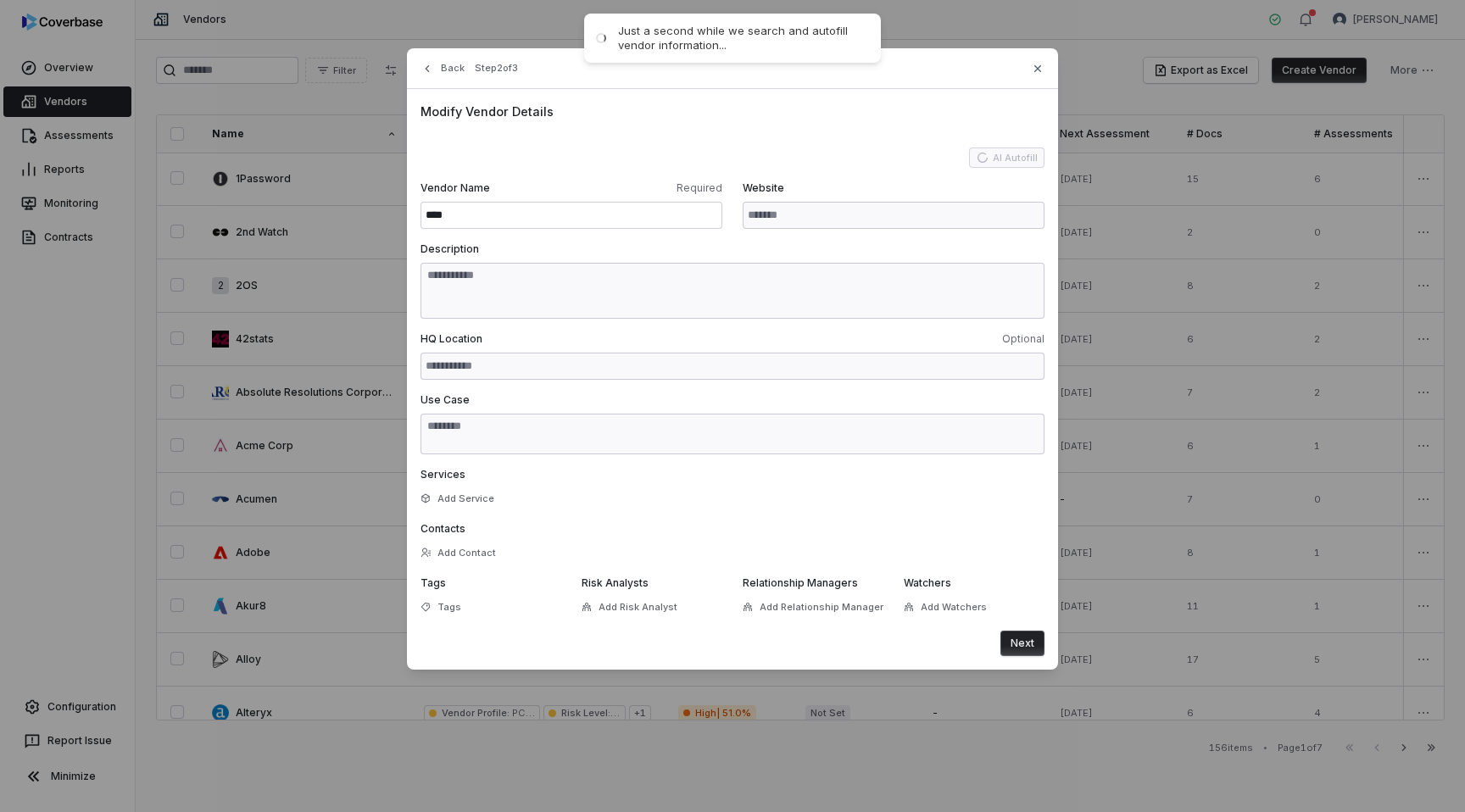
type input "**********"
type textarea "**********"
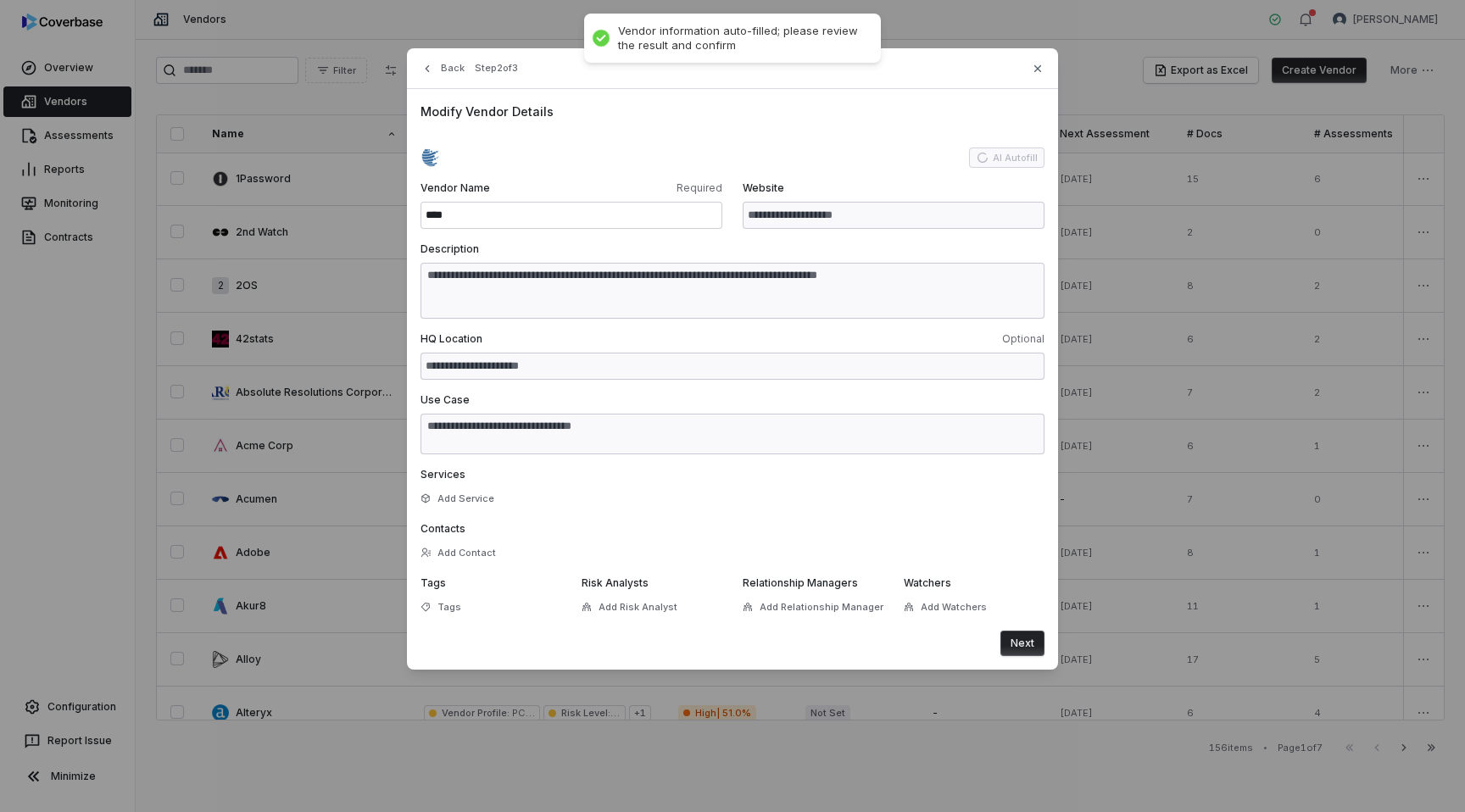
type textarea "**********"
